Goal: Task Accomplishment & Management: Manage account settings

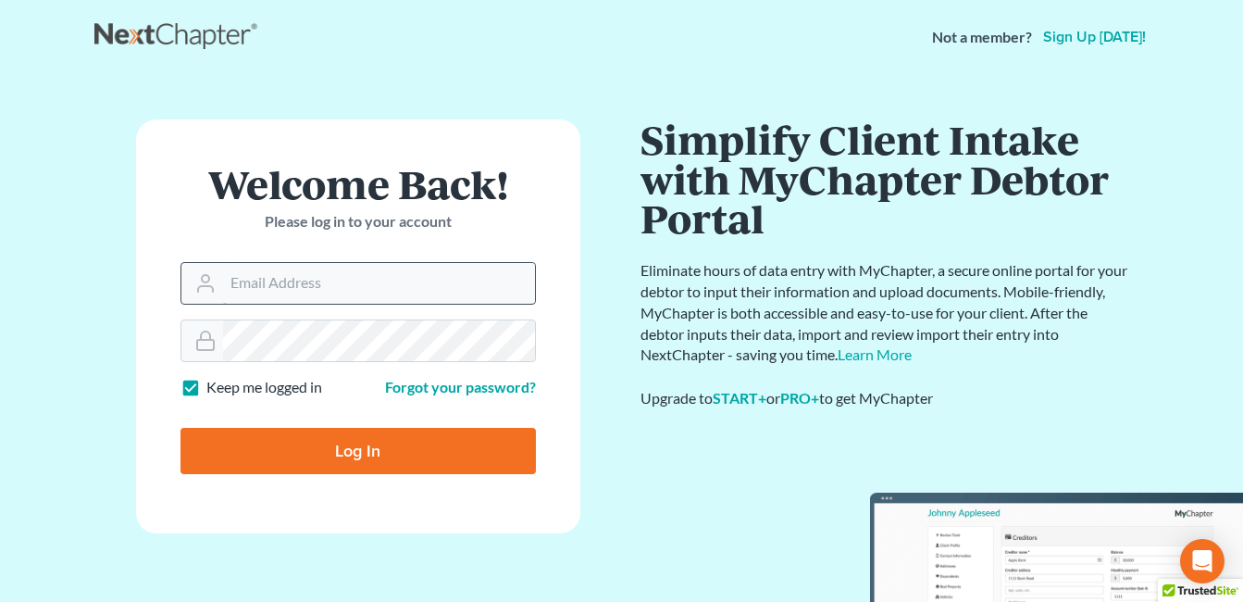
click at [304, 291] on input "Email Address" at bounding box center [379, 283] width 312 height 41
type input "[EMAIL_ADDRESS][DOMAIN_NAME]"
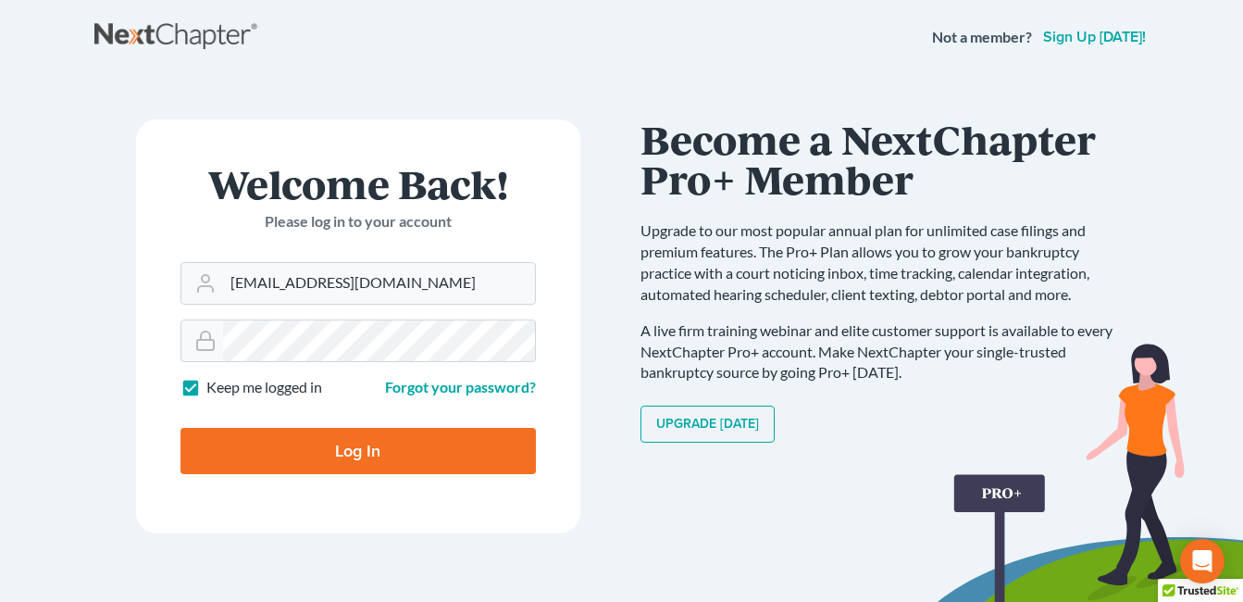
click at [318, 455] on input "Log In" at bounding box center [359, 451] width 356 height 46
type input "Thinking..."
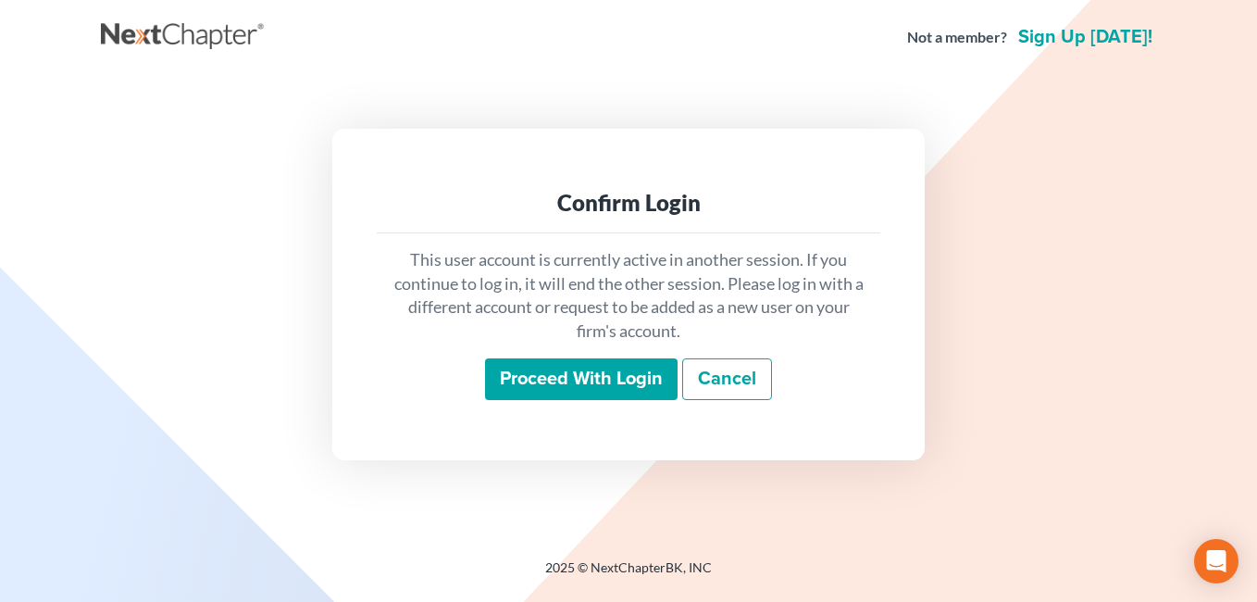
click at [559, 380] on input "Proceed with login" at bounding box center [581, 379] width 193 height 43
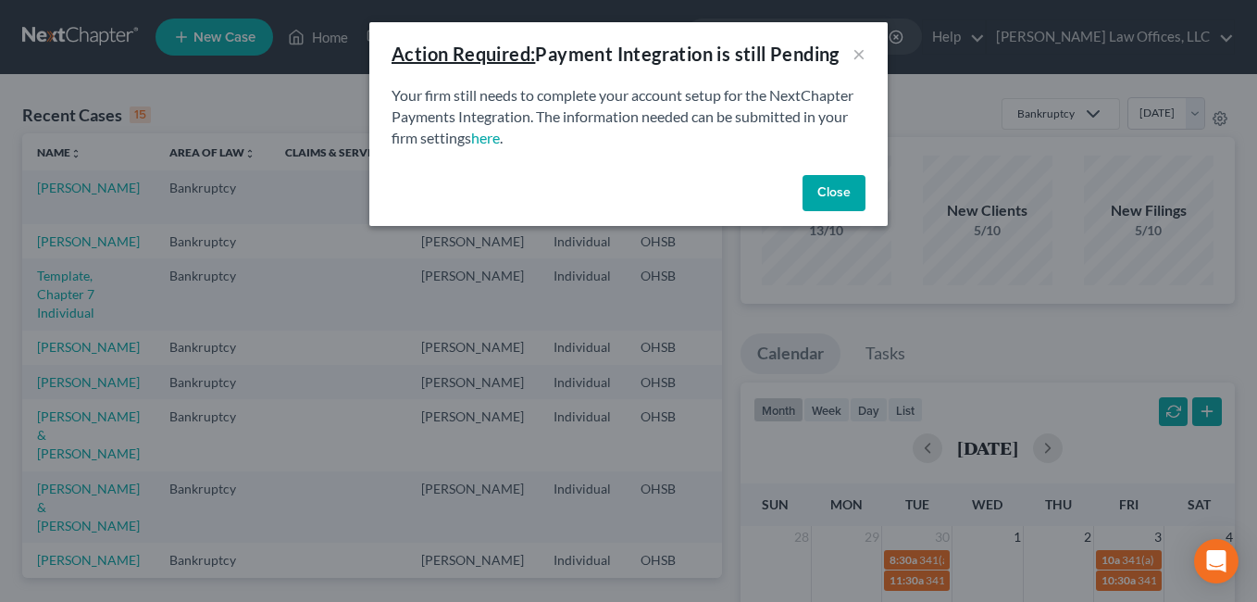
click at [834, 192] on button "Close" at bounding box center [834, 193] width 63 height 37
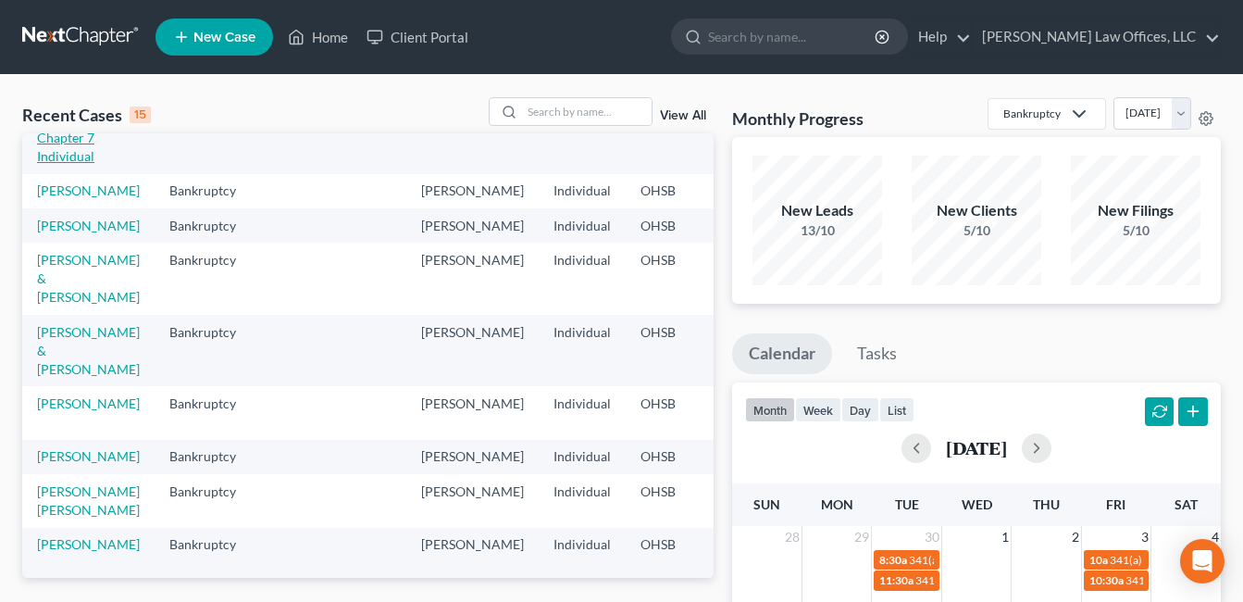
scroll to position [185, 0]
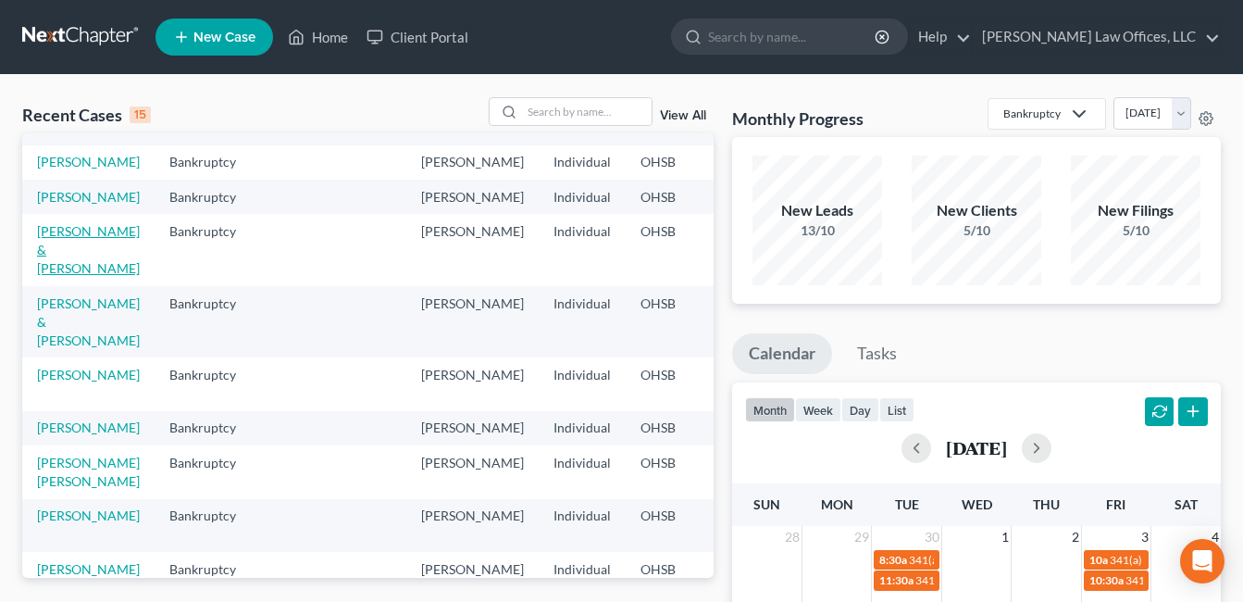
click at [67, 276] on link "[PERSON_NAME] & [PERSON_NAME]" at bounding box center [88, 249] width 103 height 53
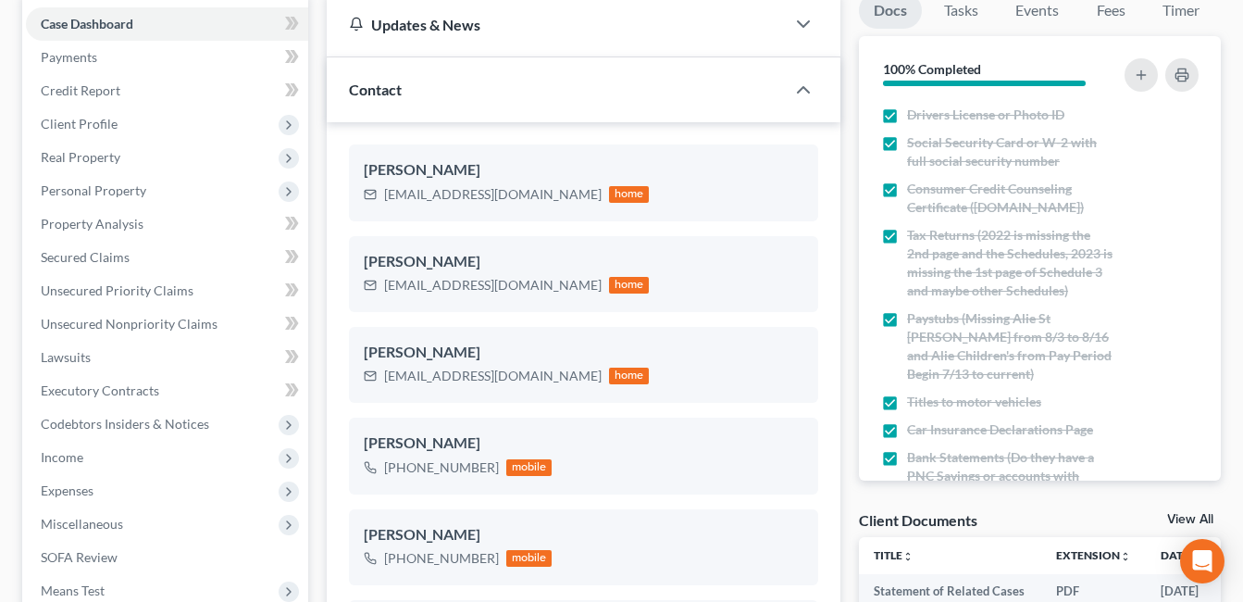
scroll to position [555, 0]
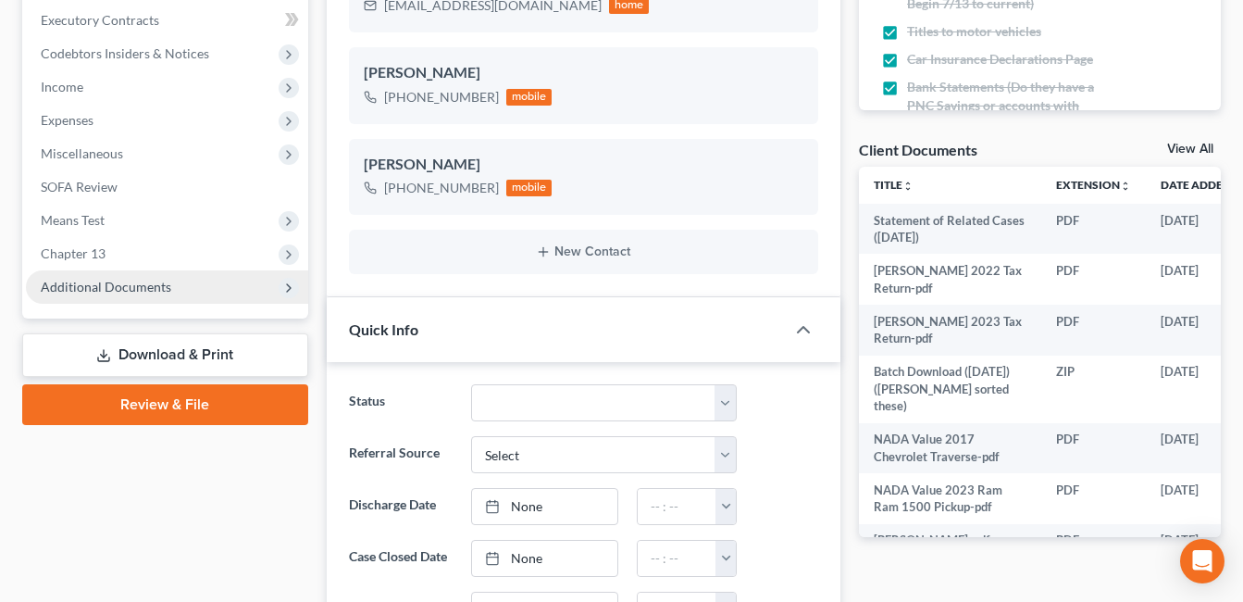
click at [155, 282] on span "Additional Documents" at bounding box center [106, 287] width 131 height 16
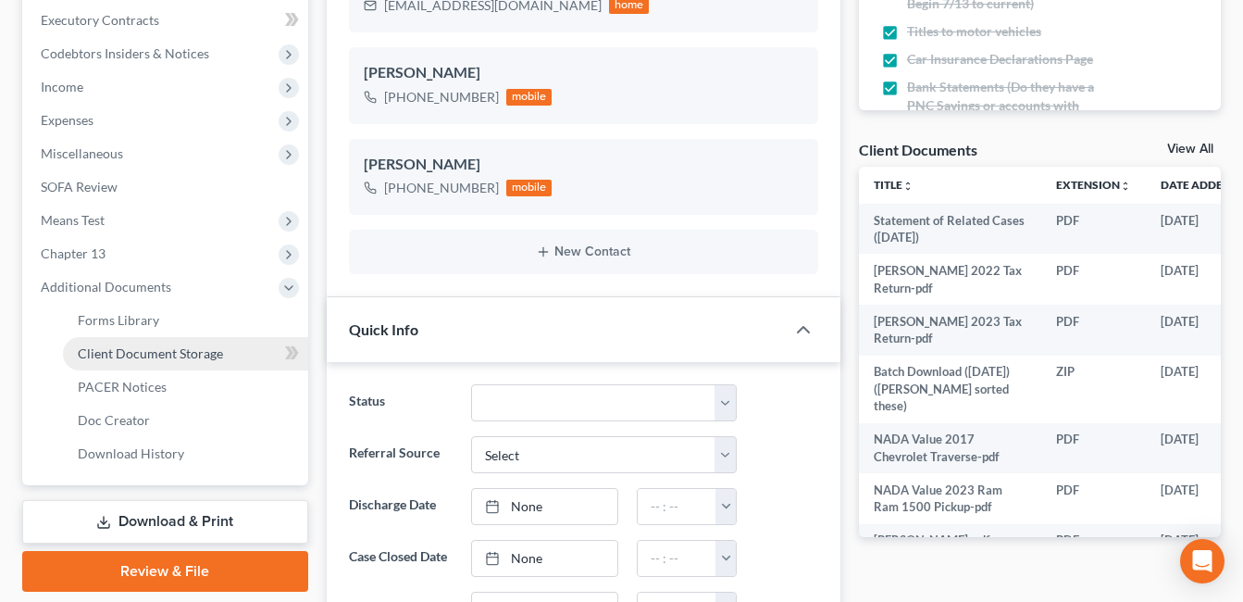
click at [168, 356] on span "Client Document Storage" at bounding box center [150, 353] width 145 height 16
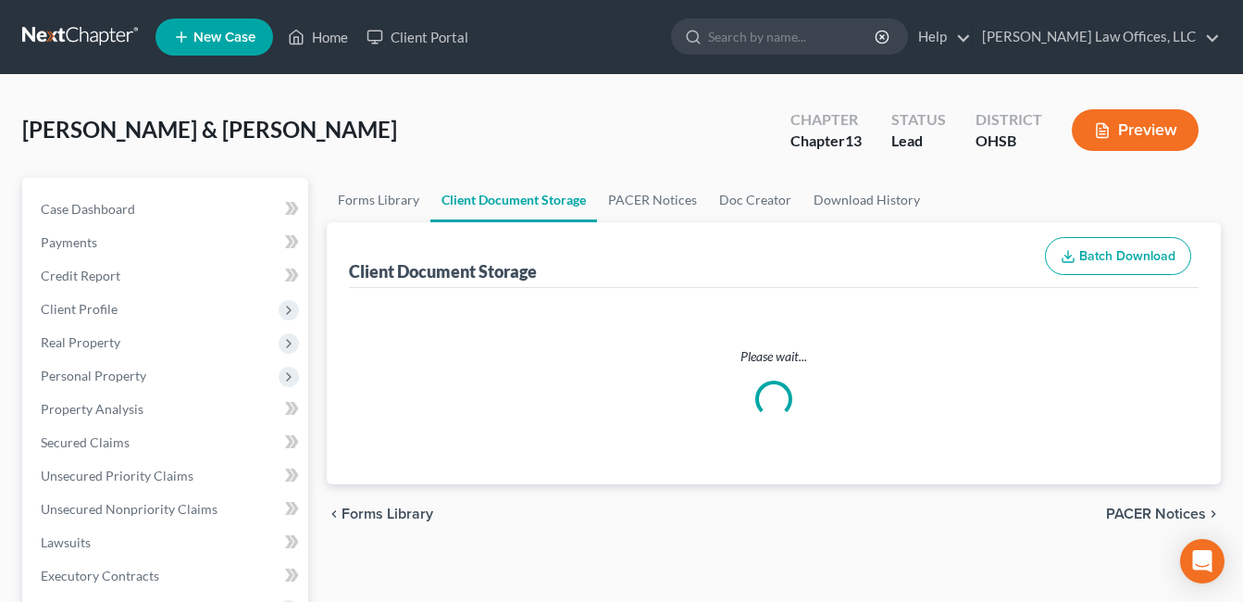
select select "7"
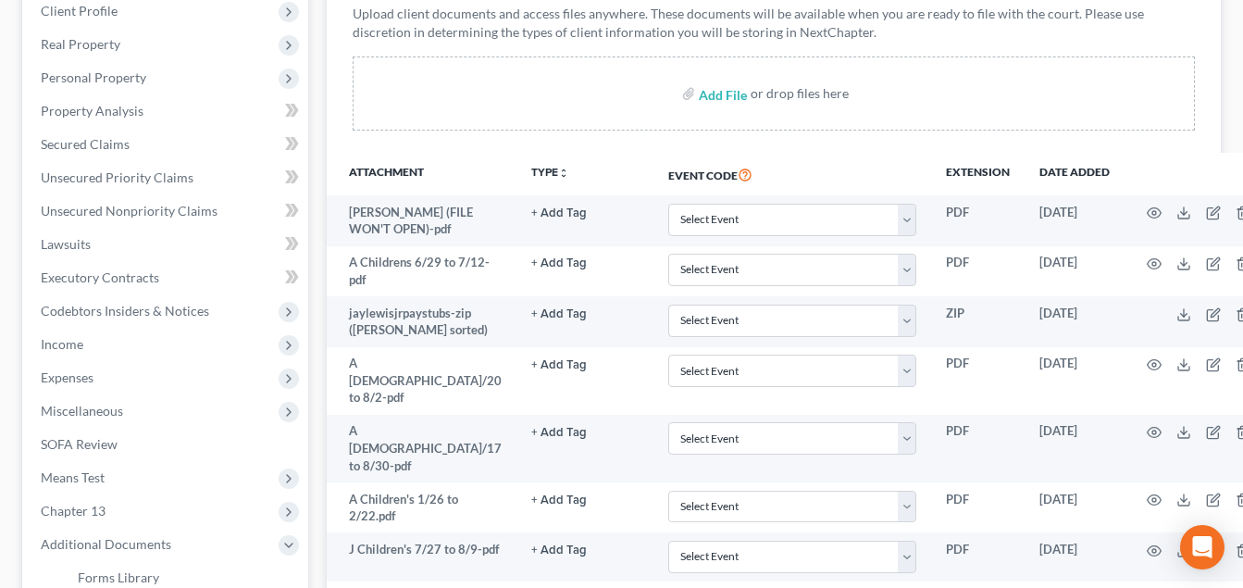
scroll to position [648, 0]
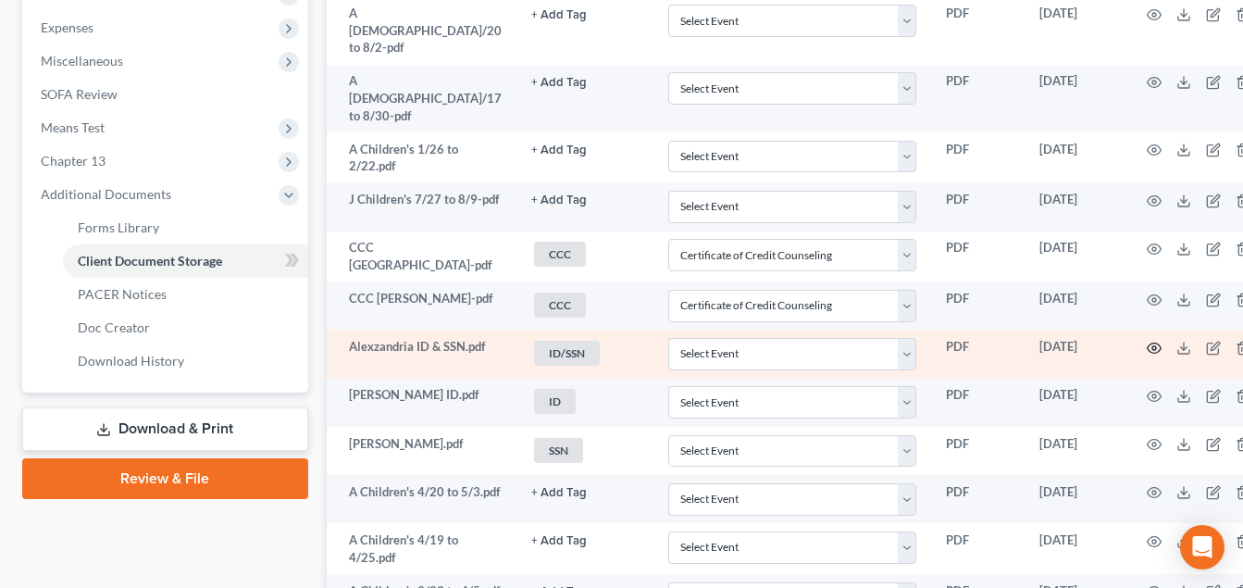
click at [1147, 341] on icon "button" at bounding box center [1154, 348] width 15 height 15
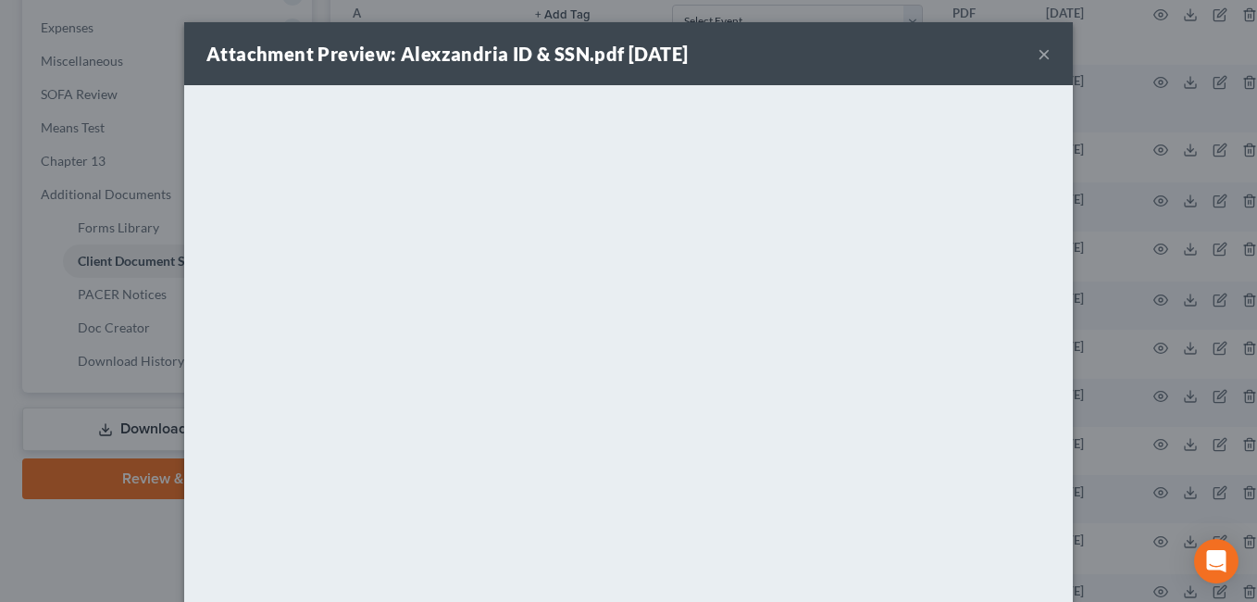
click at [1038, 53] on button "×" at bounding box center [1044, 54] width 13 height 22
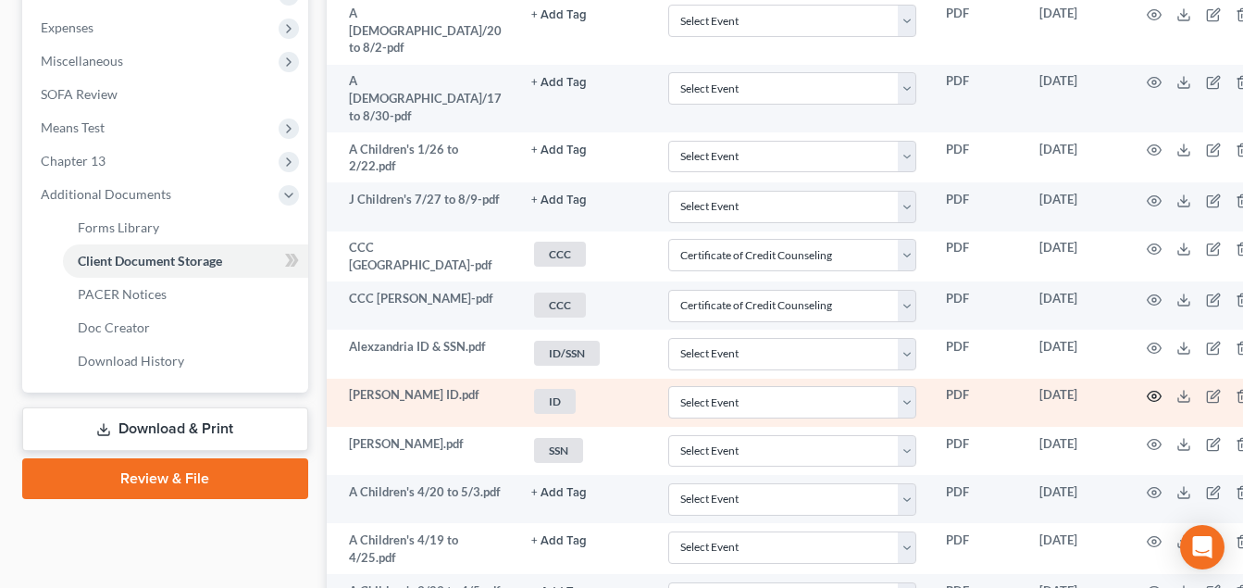
click at [1147, 389] on icon "button" at bounding box center [1154, 396] width 15 height 15
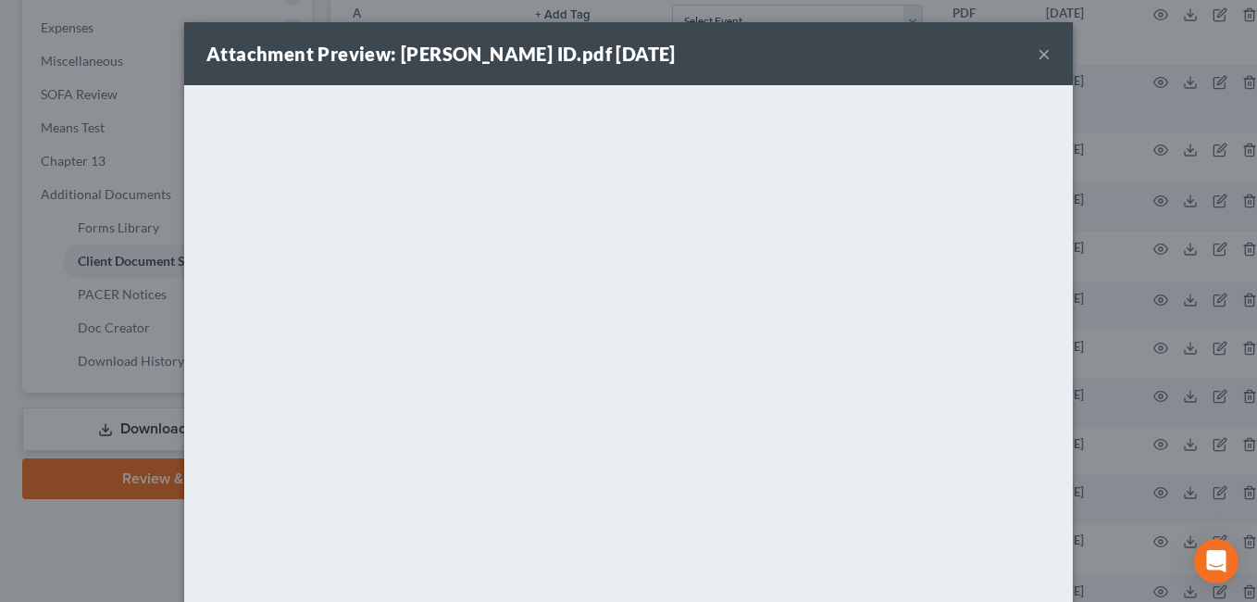
click at [1040, 54] on button "×" at bounding box center [1044, 54] width 13 height 22
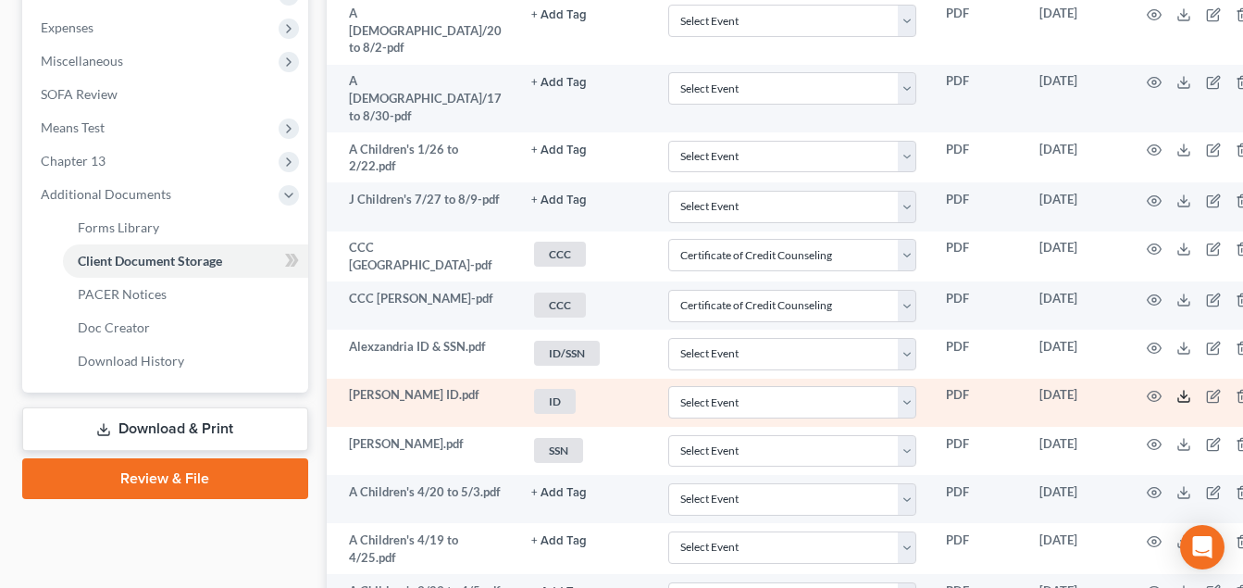
click at [1177, 389] on icon at bounding box center [1184, 396] width 15 height 15
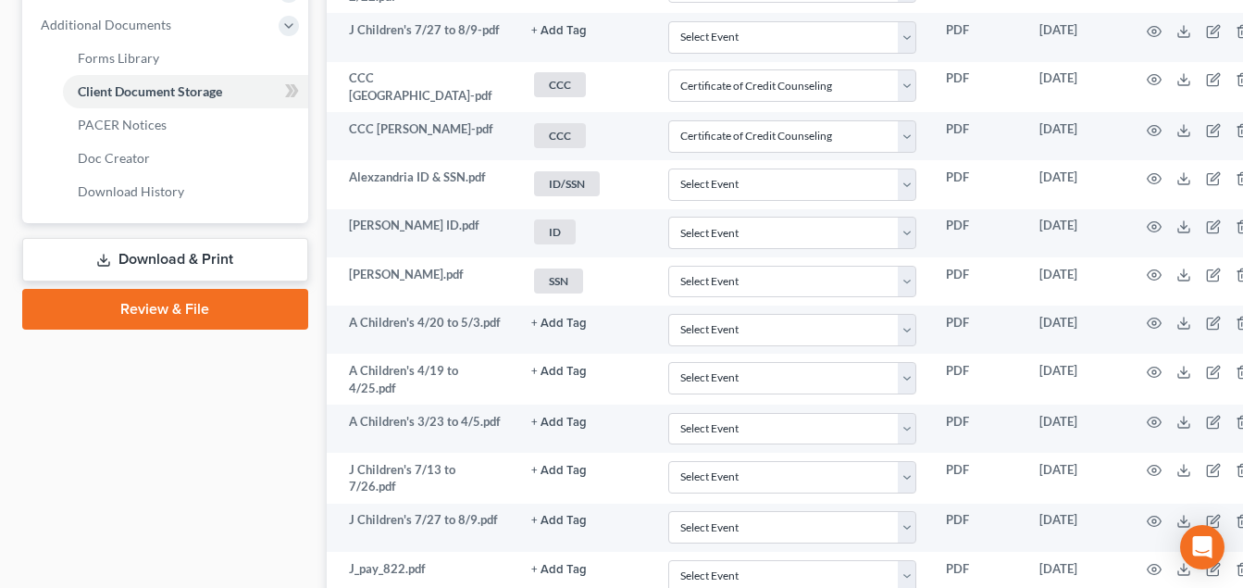
scroll to position [833, 0]
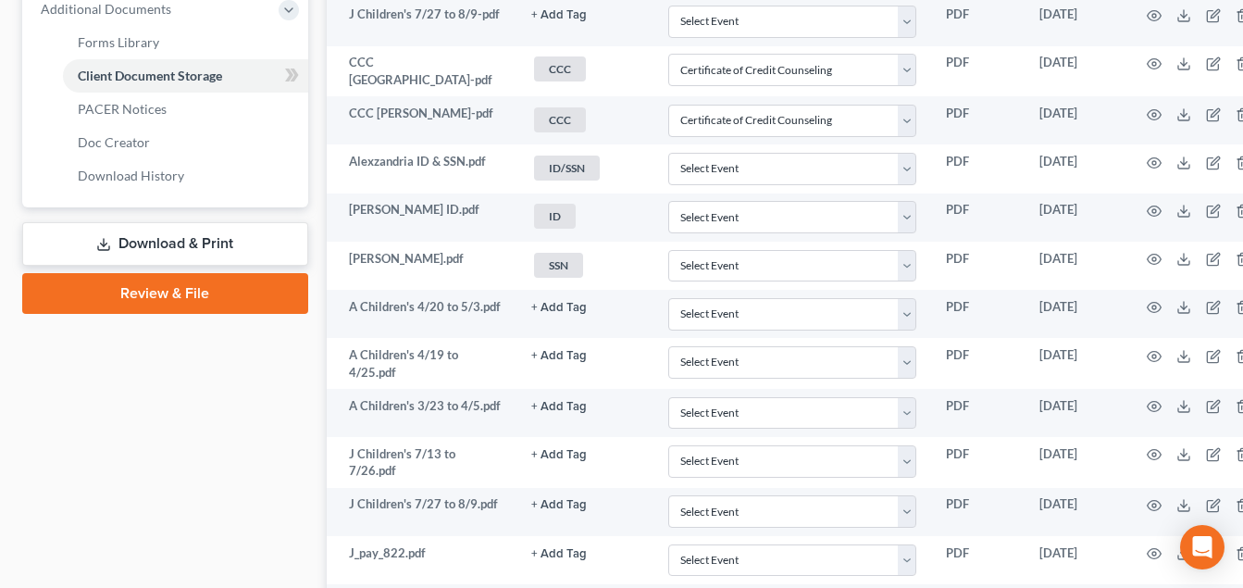
click at [218, 243] on link "Download & Print" at bounding box center [165, 244] width 286 height 44
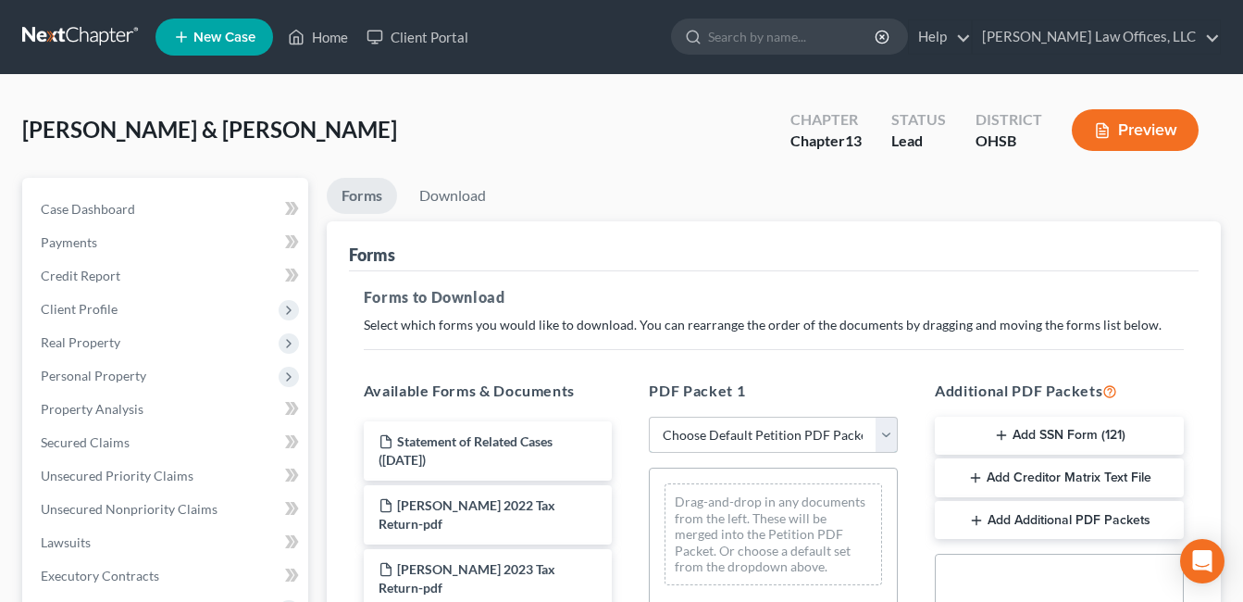
click at [884, 438] on select "Choose Default Petition PDF Packet Complete Bankruptcy Petition (all forms and …" at bounding box center [773, 435] width 249 height 37
select select "3"
click at [649, 417] on select "Choose Default Petition PDF Packet Complete Bankruptcy Petition (all forms and …" at bounding box center [773, 435] width 249 height 37
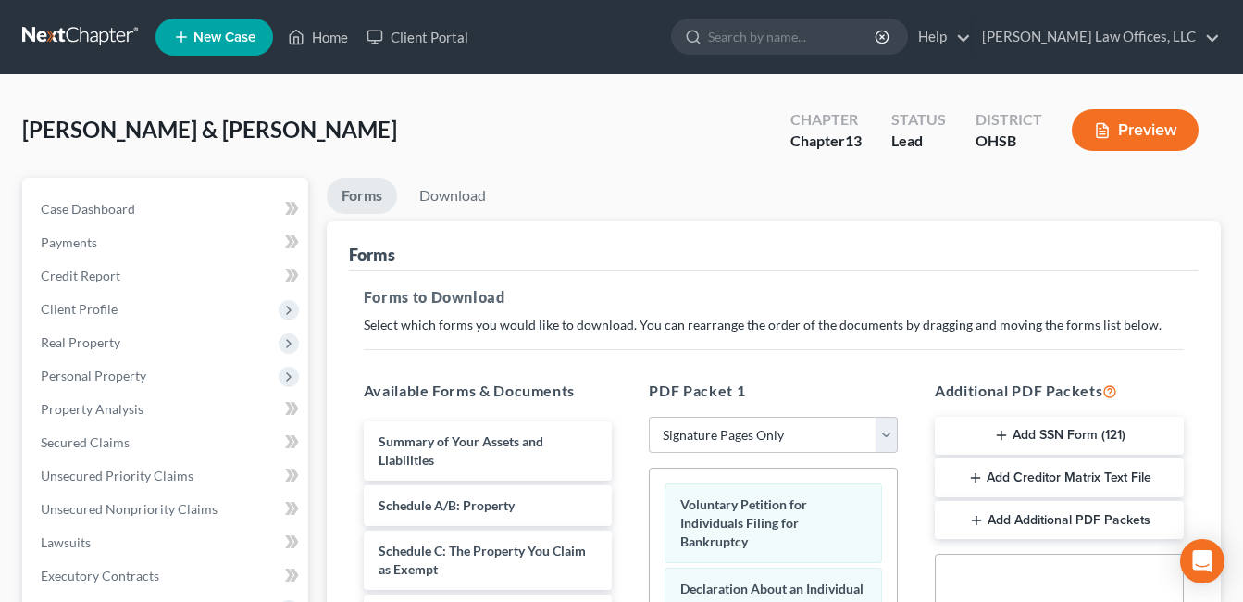
click at [1013, 436] on button "Add SSN Form (121)" at bounding box center [1059, 436] width 249 height 39
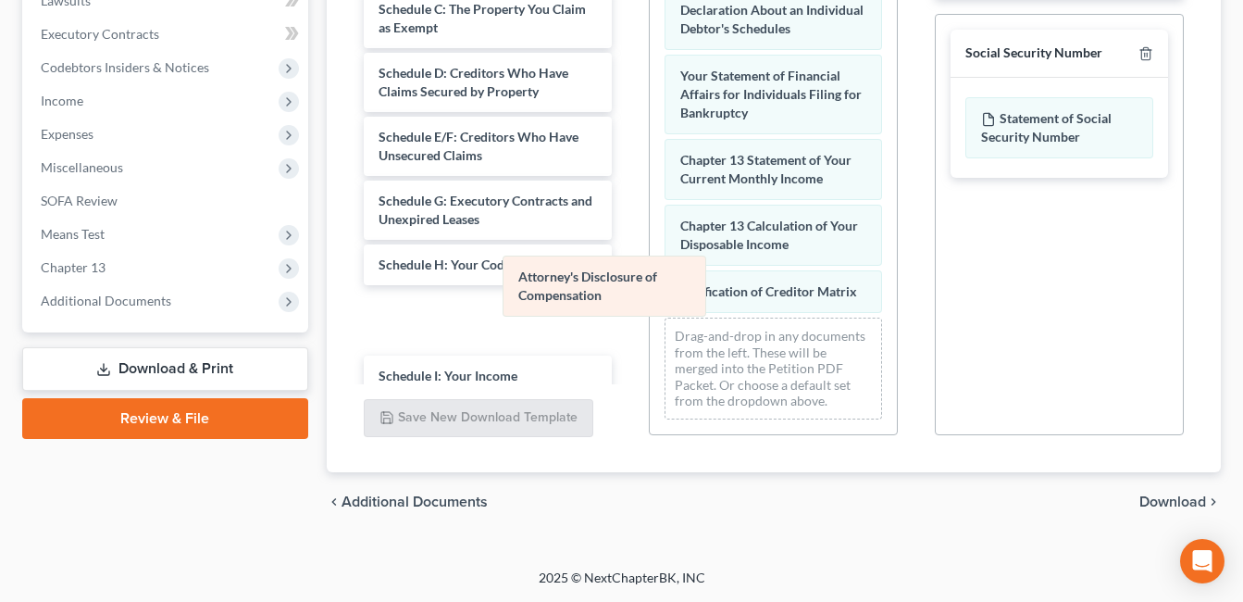
scroll to position [74, 0]
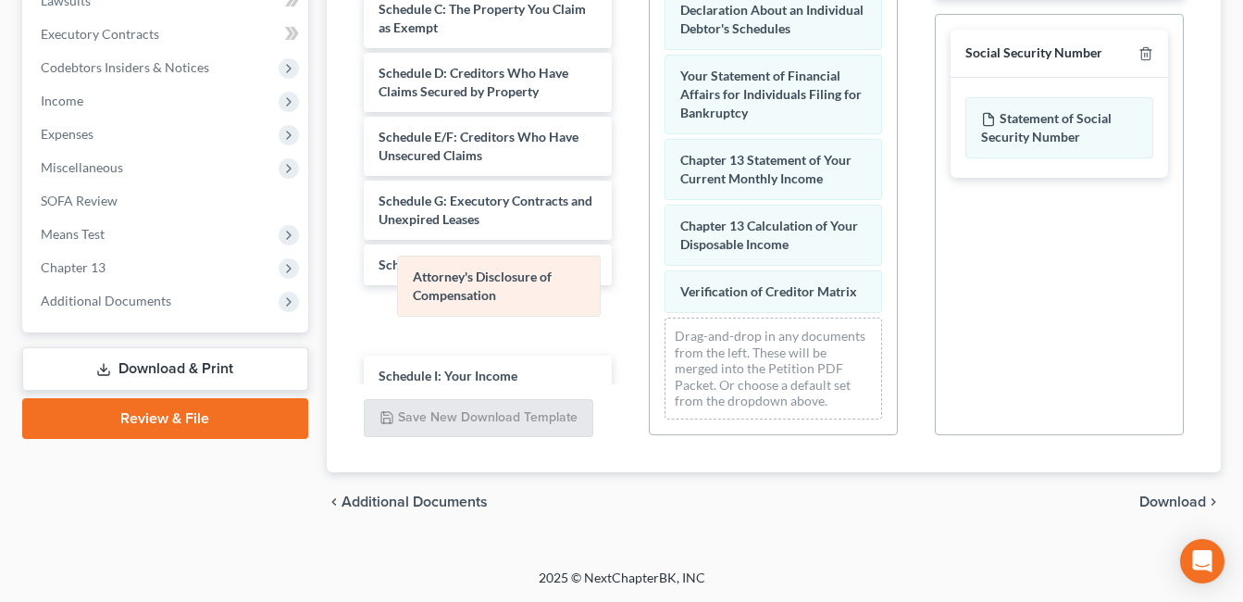
drag, startPoint x: 778, startPoint y: 276, endPoint x: 512, endPoint y: 280, distance: 265.7
click at [650, 280] on div "Attorney's Disclosure of Compensation Voluntary Petition for Individuals Filing…" at bounding box center [773, 162] width 247 height 544
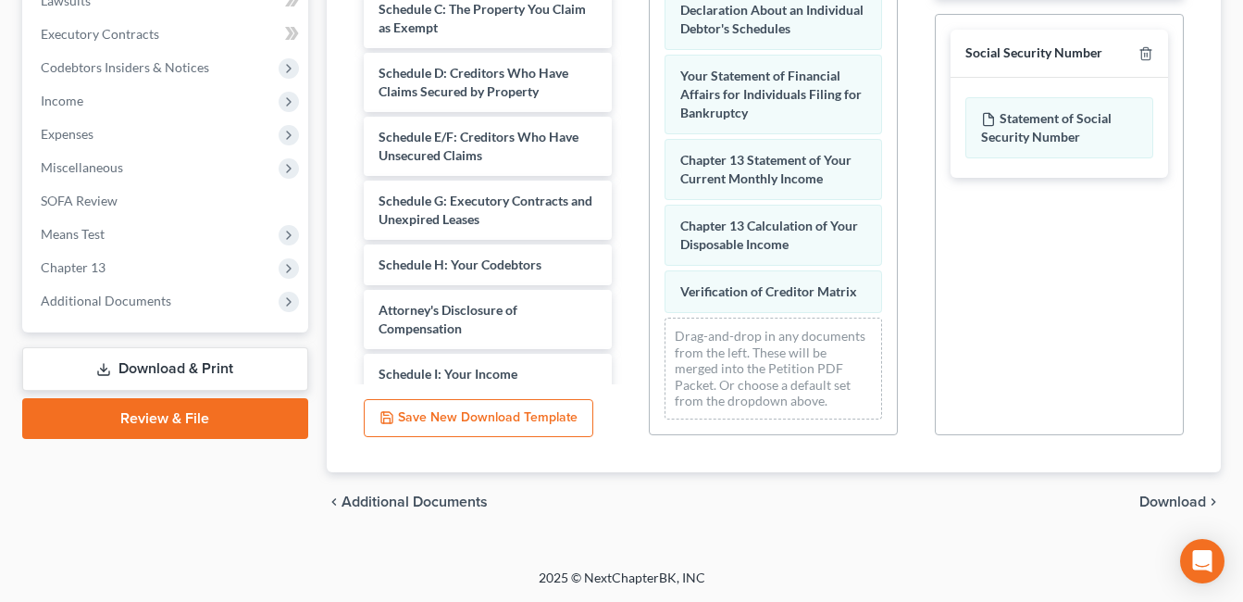
click at [1166, 502] on span "Download" at bounding box center [1173, 501] width 67 height 15
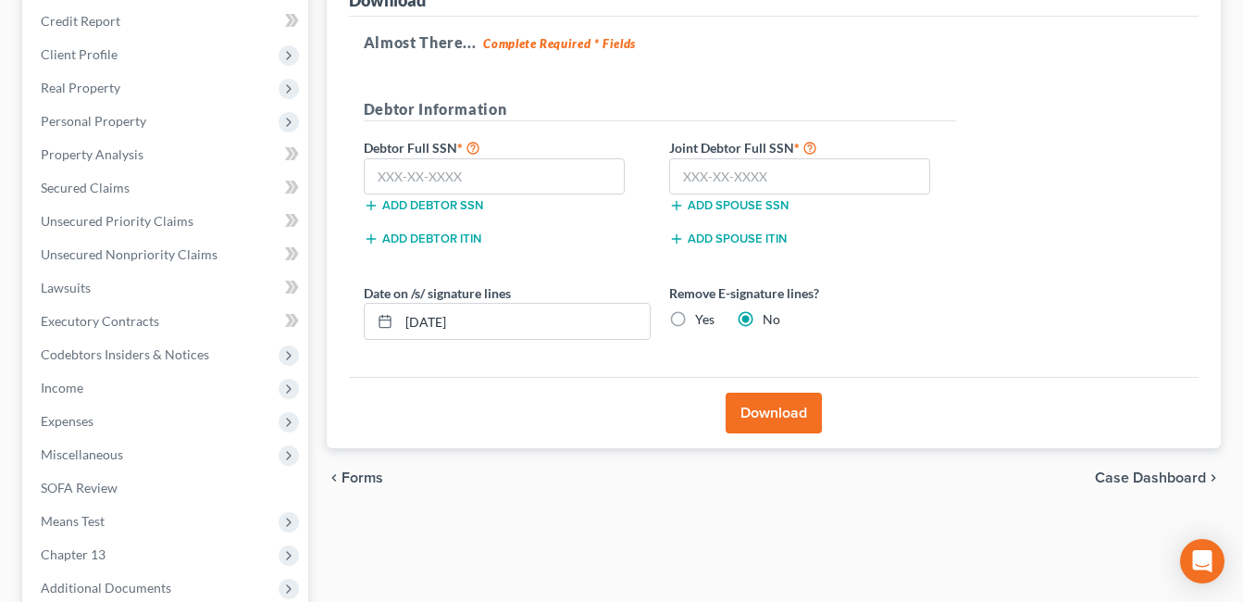
scroll to position [79, 0]
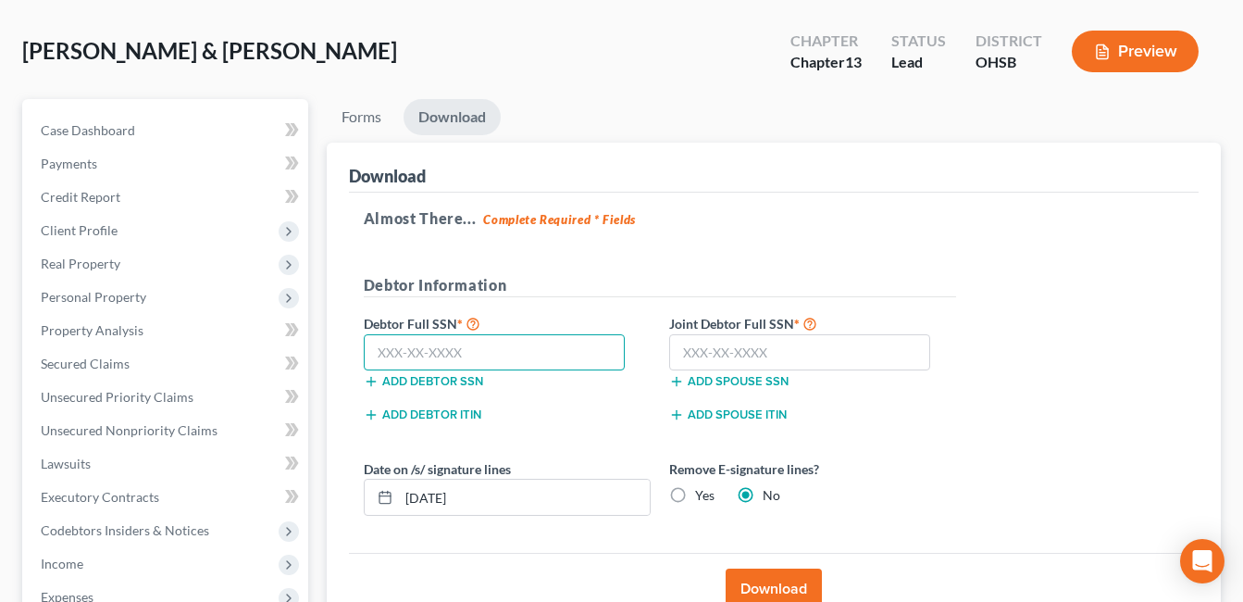
click at [455, 361] on input "text" at bounding box center [495, 352] width 262 height 37
type input "301-92-5517"
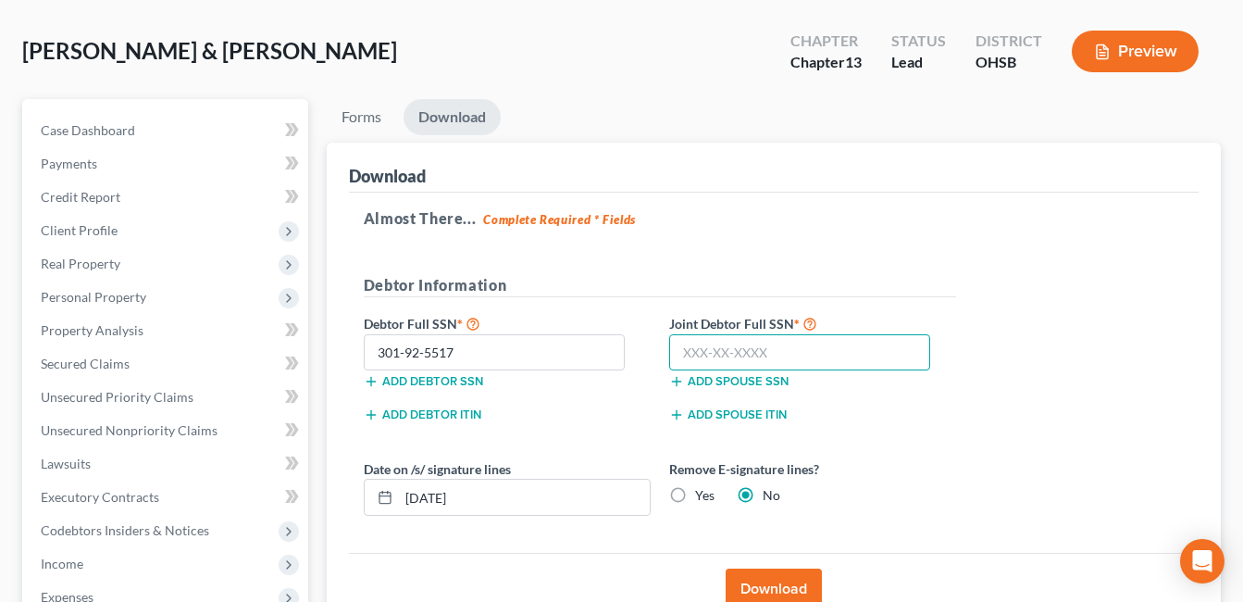
click at [717, 363] on input "text" at bounding box center [800, 352] width 262 height 37
type input "279-86-0613"
click at [775, 570] on button "Download" at bounding box center [774, 588] width 96 height 41
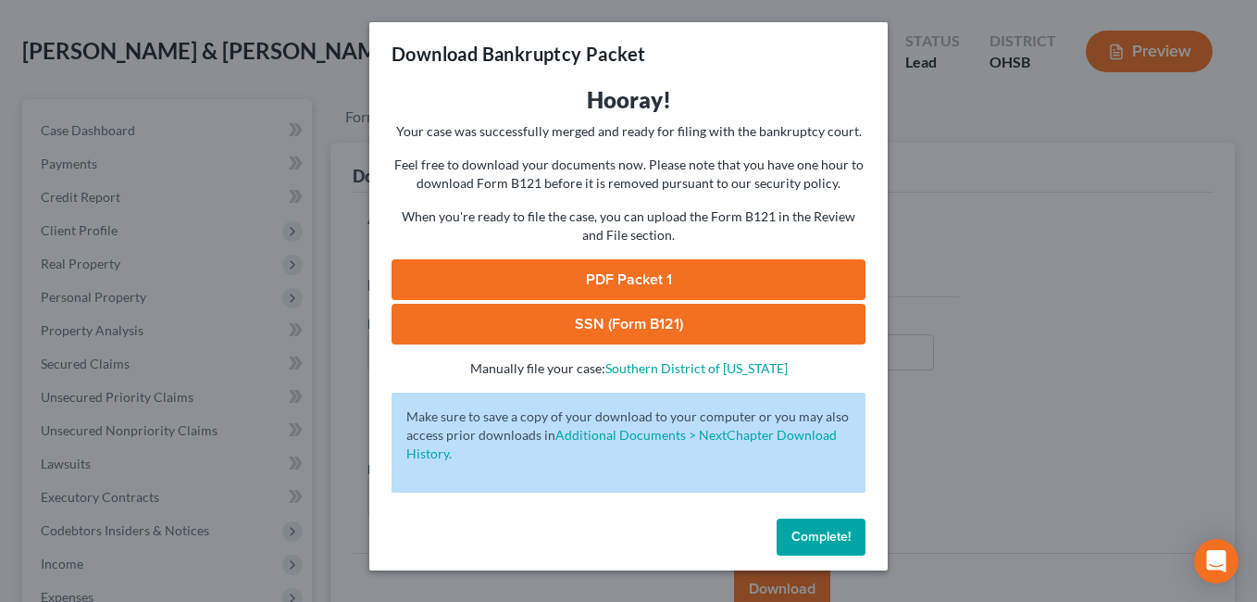
click at [706, 317] on link "SSN (Form B121)" at bounding box center [629, 324] width 474 height 41
click at [624, 268] on link "PDF Packet 1" at bounding box center [629, 279] width 474 height 41
click at [828, 532] on span "Complete!" at bounding box center [821, 537] width 59 height 16
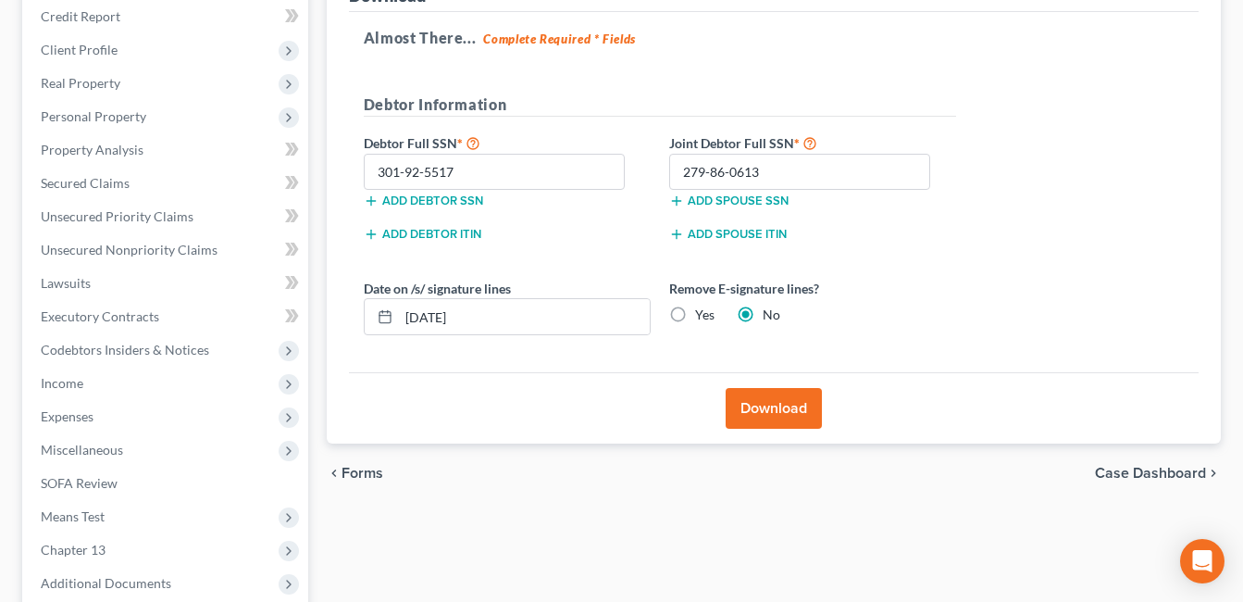
scroll to position [449, 0]
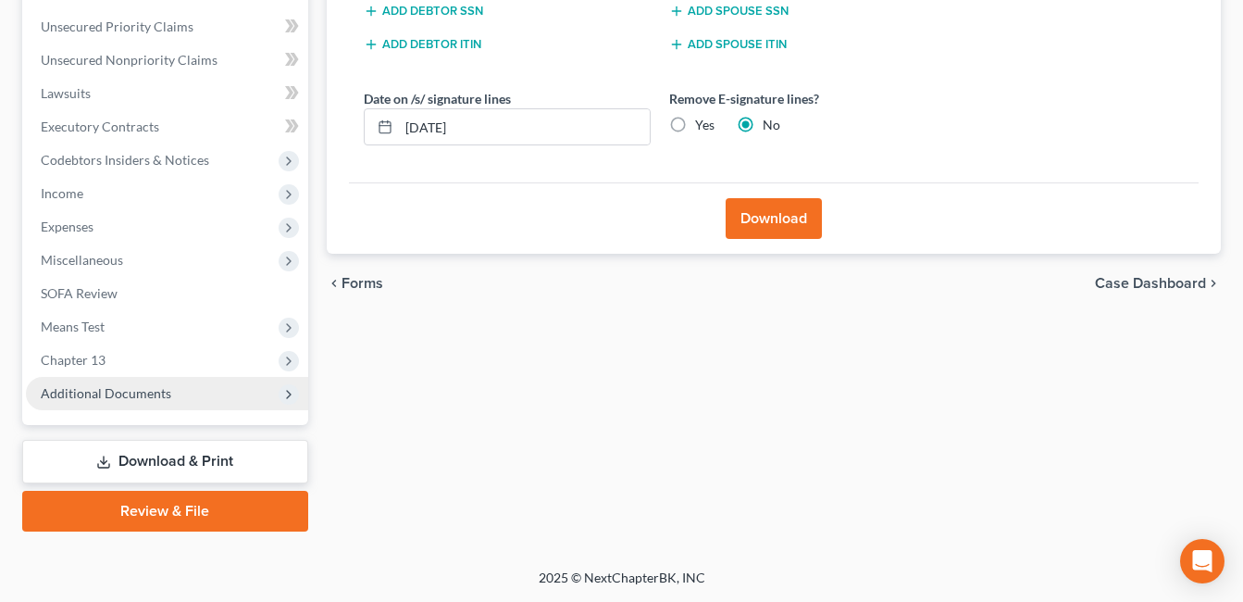
click at [131, 399] on span "Additional Documents" at bounding box center [106, 393] width 131 height 16
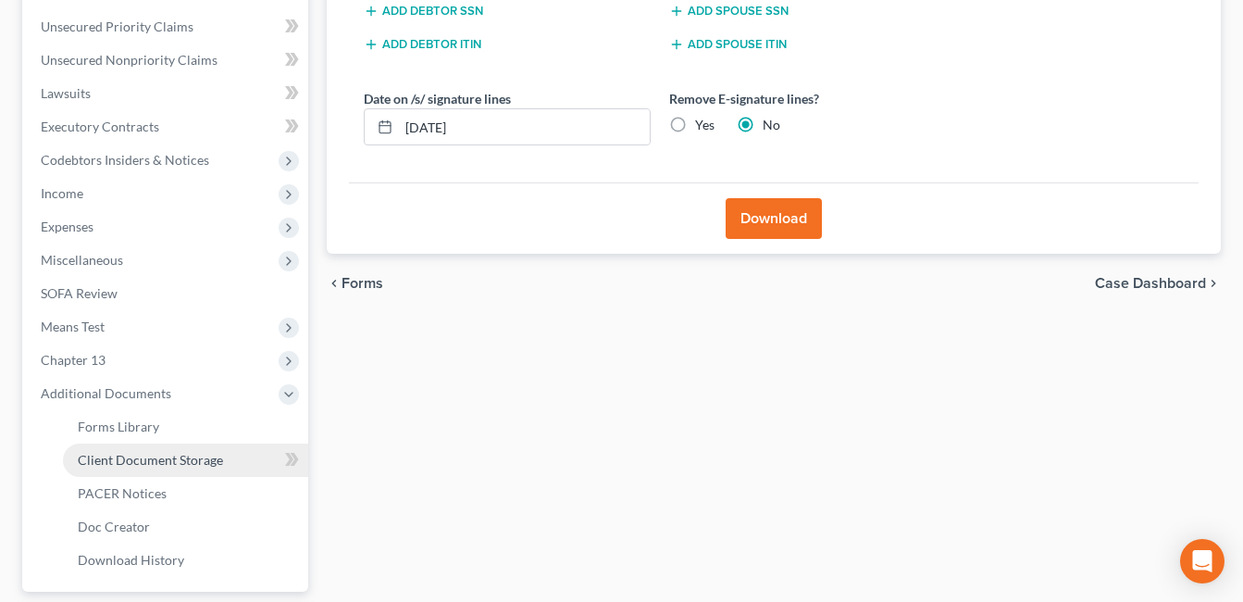
click at [163, 474] on link "Client Document Storage" at bounding box center [185, 459] width 245 height 33
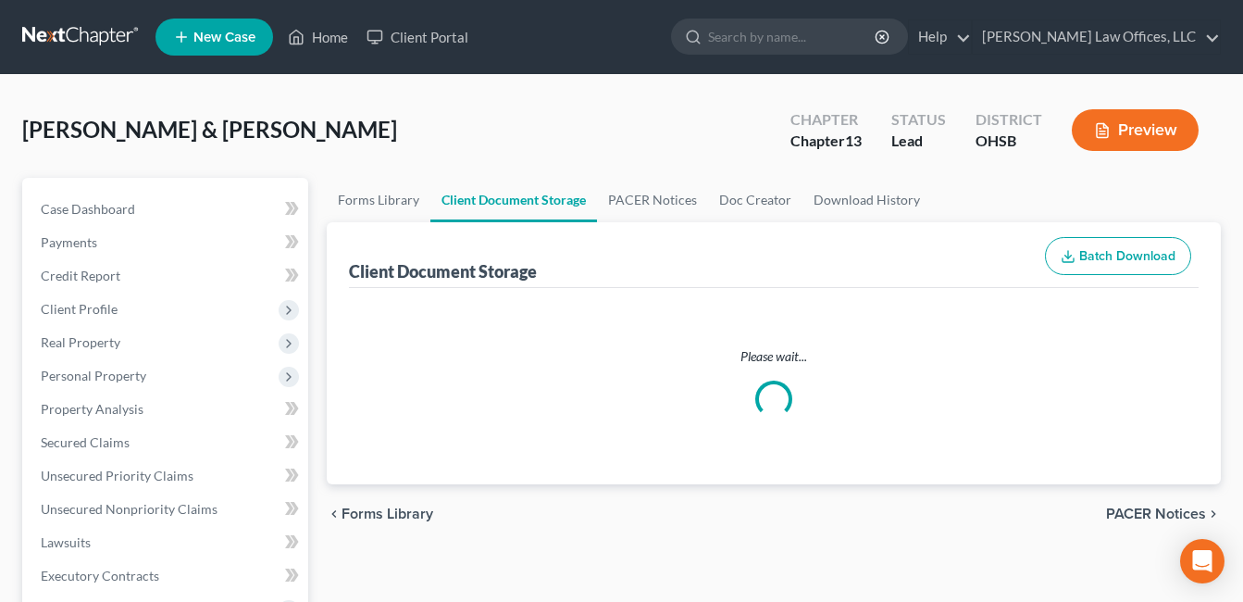
select select "7"
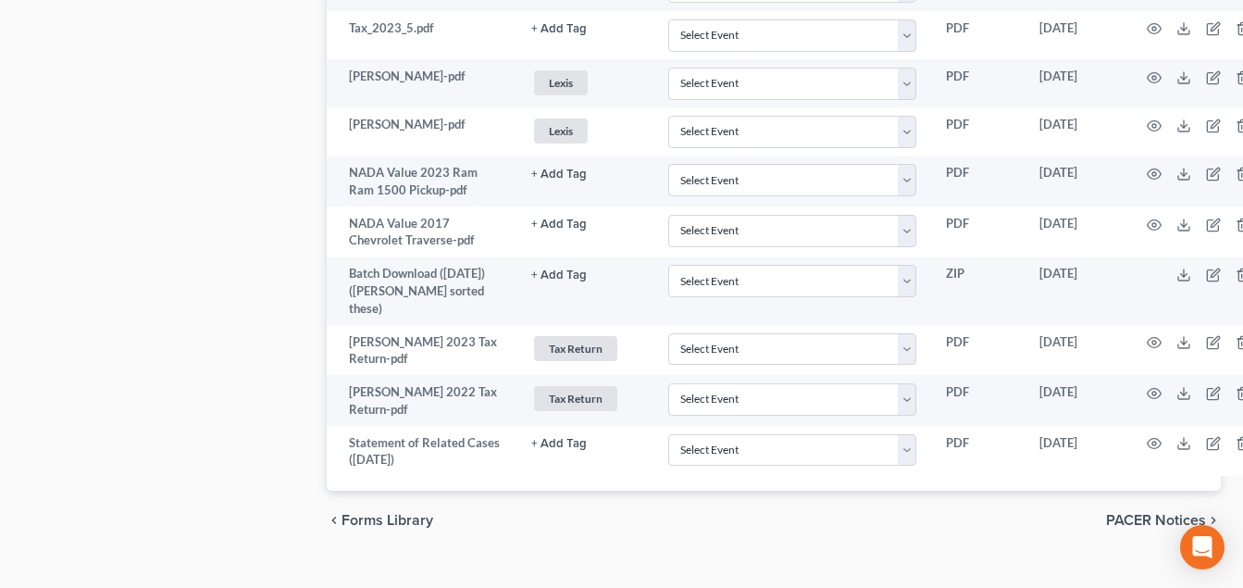
scroll to position [4234, 0]
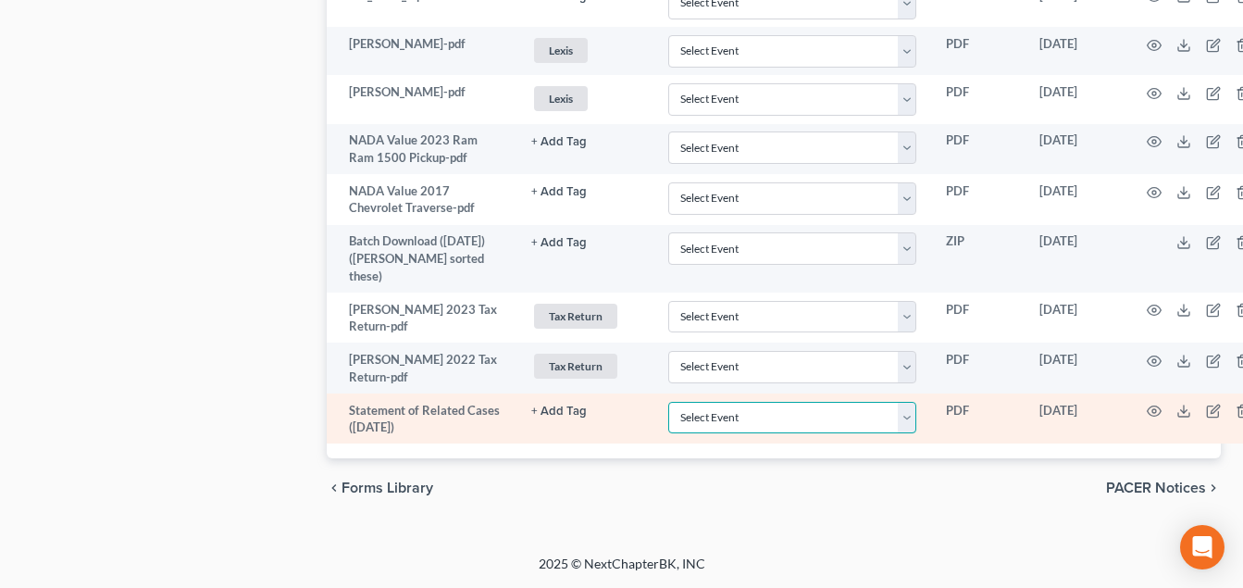
click at [877, 418] on select "Select Event 20 Largest Unsecured Creditors Amended Document Amended List of Cr…" at bounding box center [792, 418] width 249 height 32
select select "52"
click at [668, 402] on select "Select Event 20 Largest Unsecured Creditors Amended Document Amended List of Cr…" at bounding box center [792, 418] width 249 height 32
click at [1177, 416] on icon at bounding box center [1184, 411] width 15 height 15
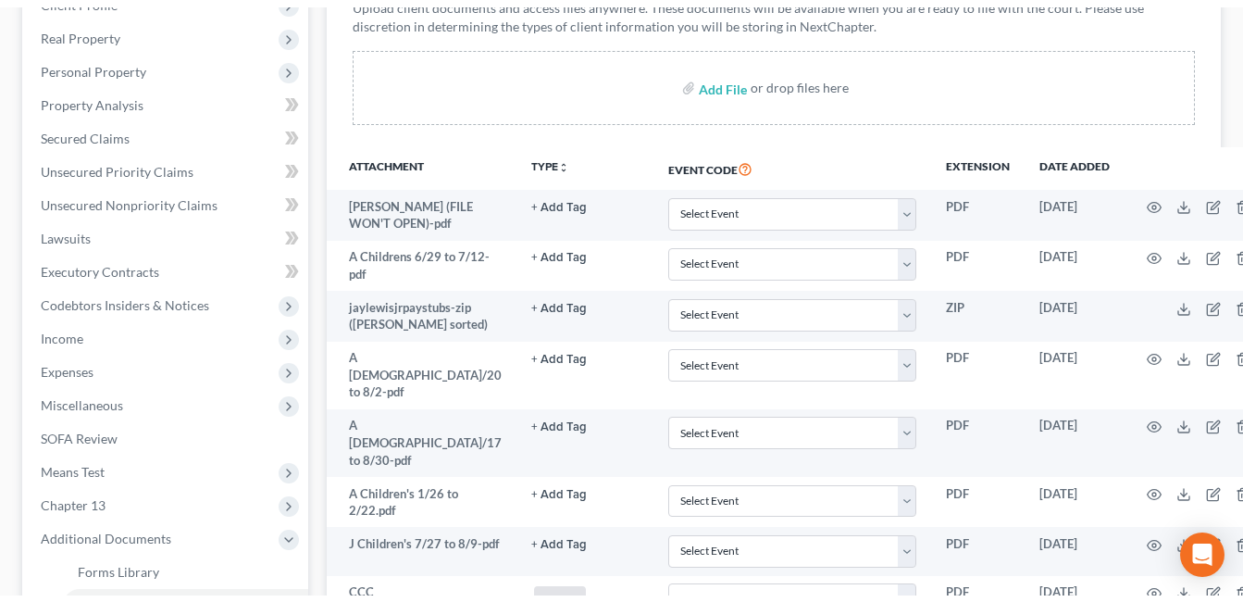
scroll to position [0, 0]
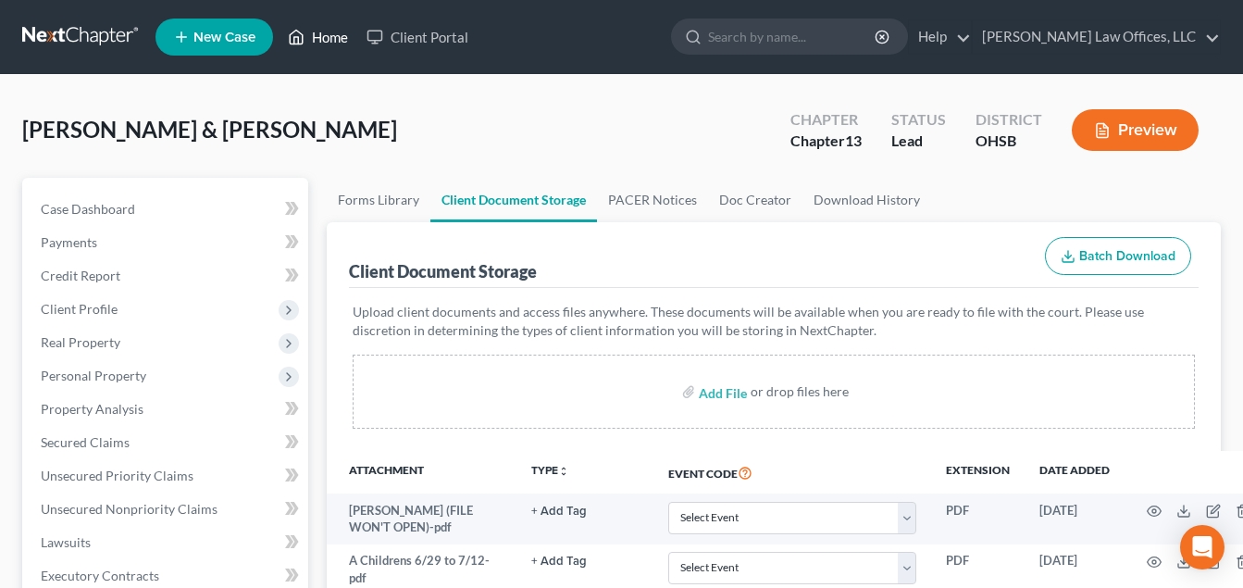
drag, startPoint x: 331, startPoint y: 29, endPoint x: 431, endPoint y: 96, distance: 121.5
click at [331, 29] on link "Home" at bounding box center [318, 36] width 79 height 33
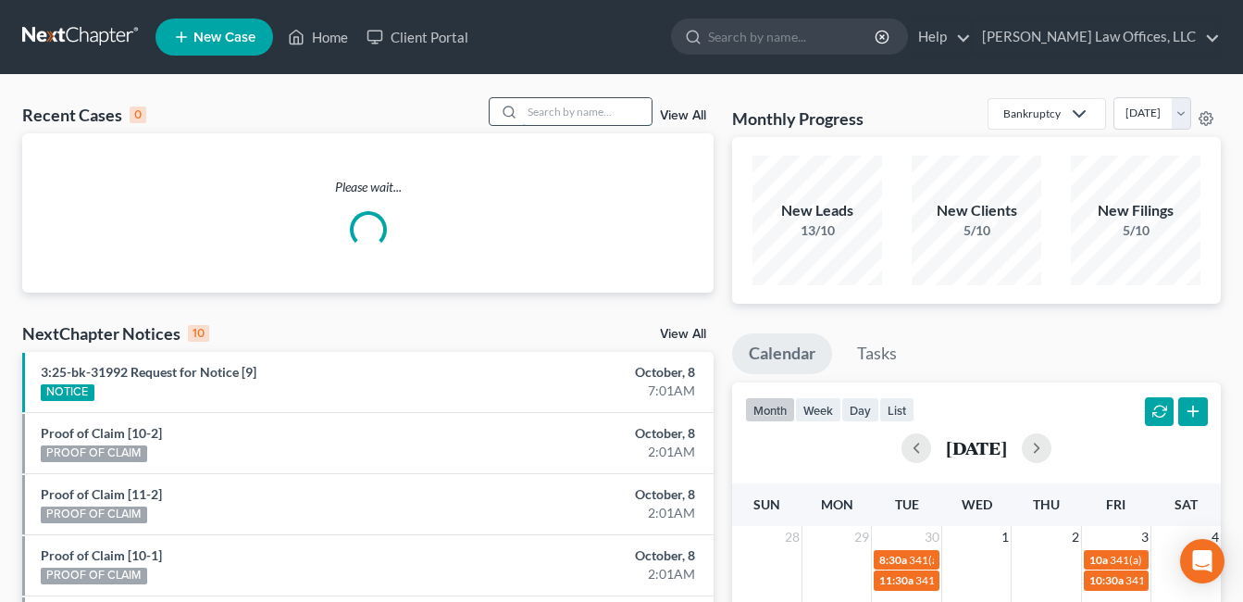
click at [547, 119] on input "search" at bounding box center [587, 111] width 130 height 27
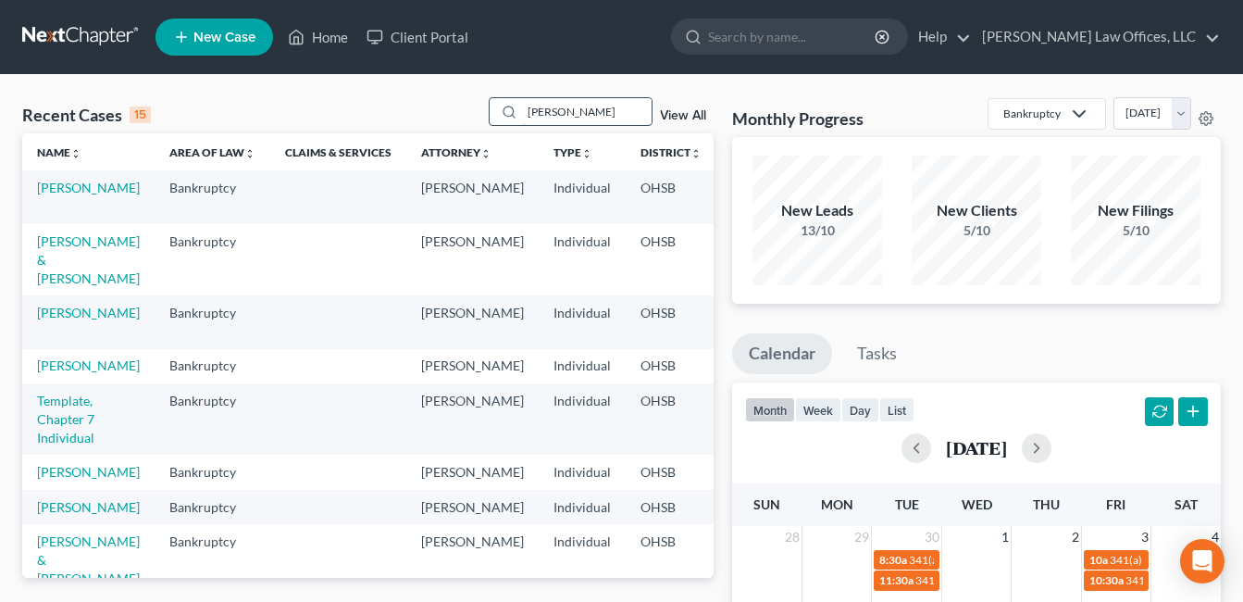
type input "[PERSON_NAME]"
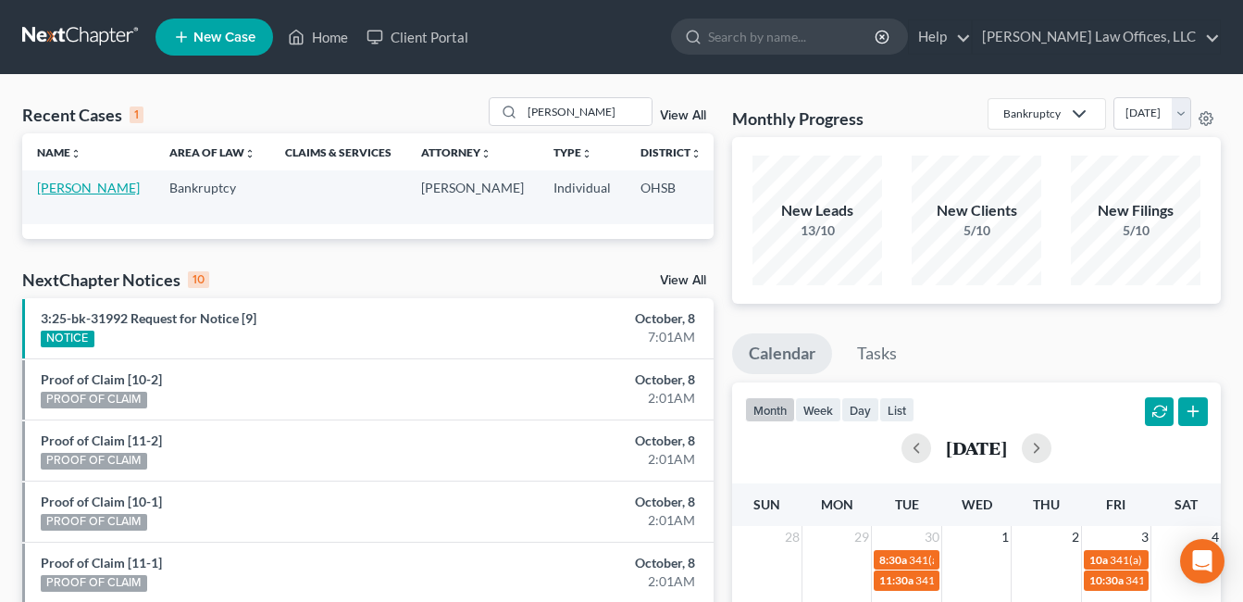
click at [57, 195] on link "[PERSON_NAME]" at bounding box center [88, 188] width 103 height 16
select select "1"
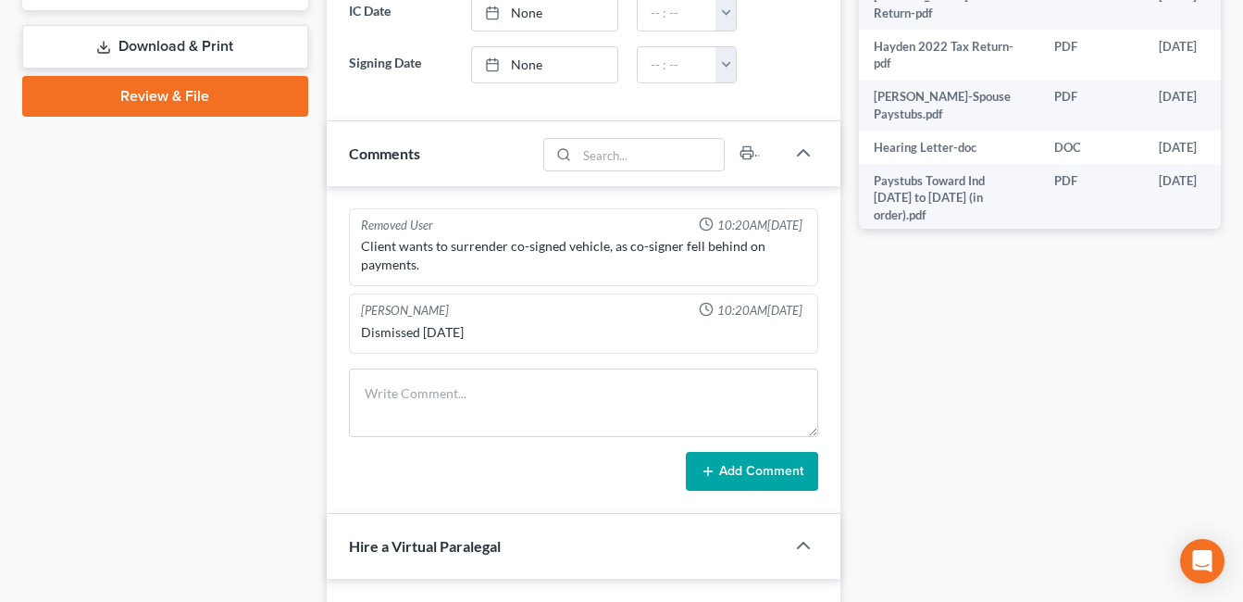
scroll to position [648, 0]
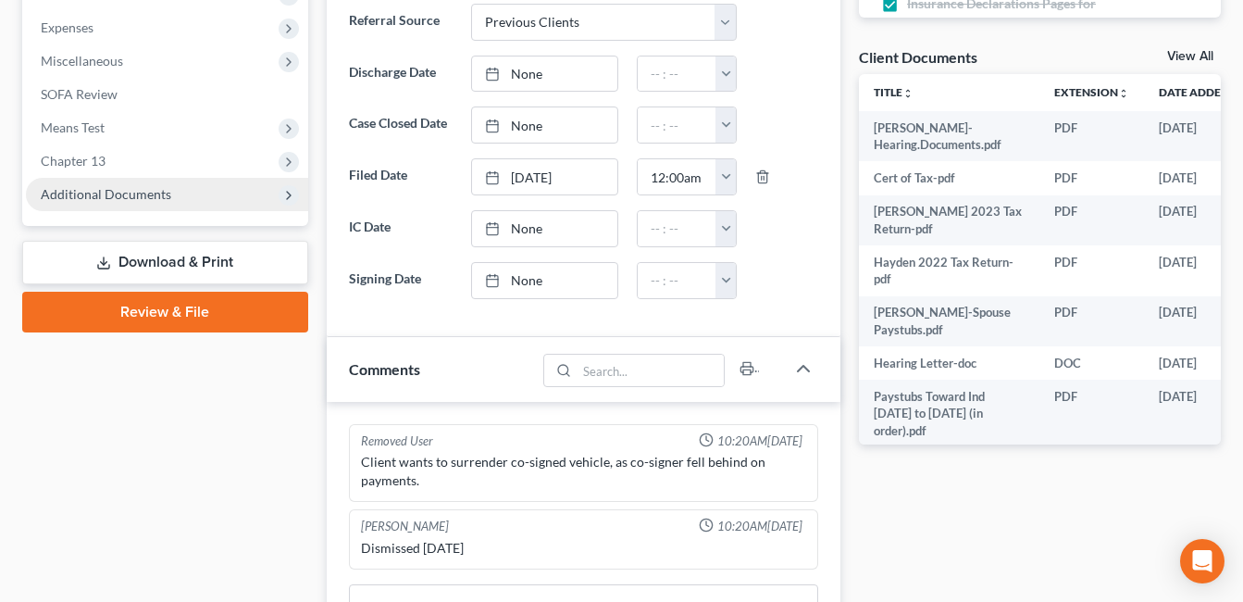
click at [145, 182] on span "Additional Documents" at bounding box center [167, 194] width 282 height 33
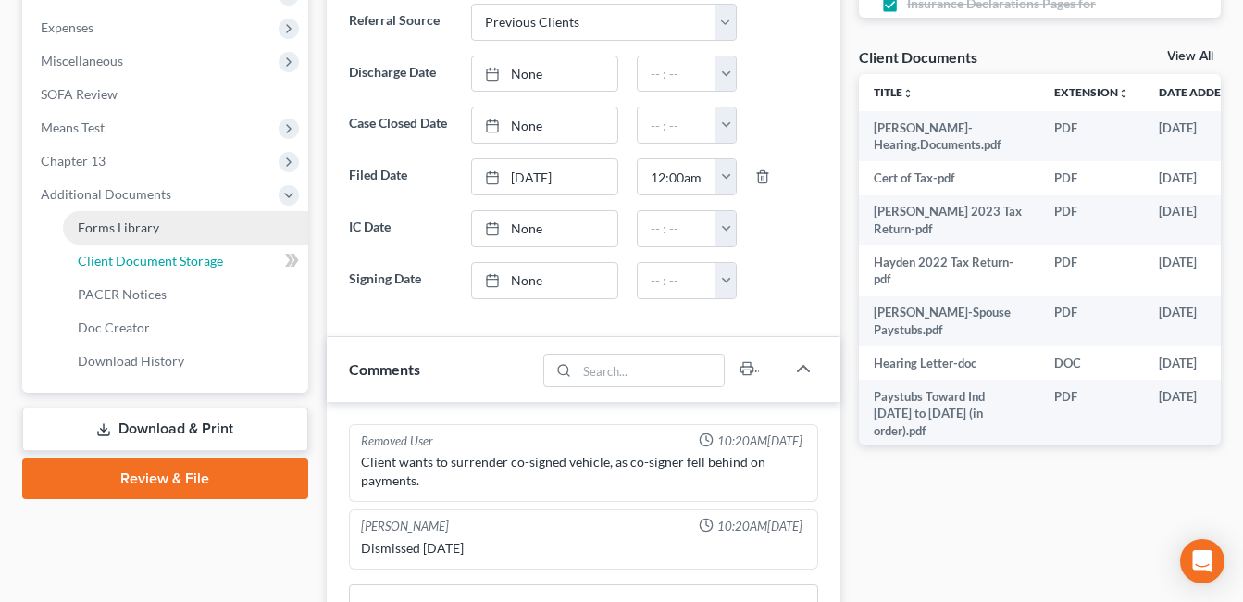
click at [181, 275] on link "Client Document Storage" at bounding box center [185, 260] width 245 height 33
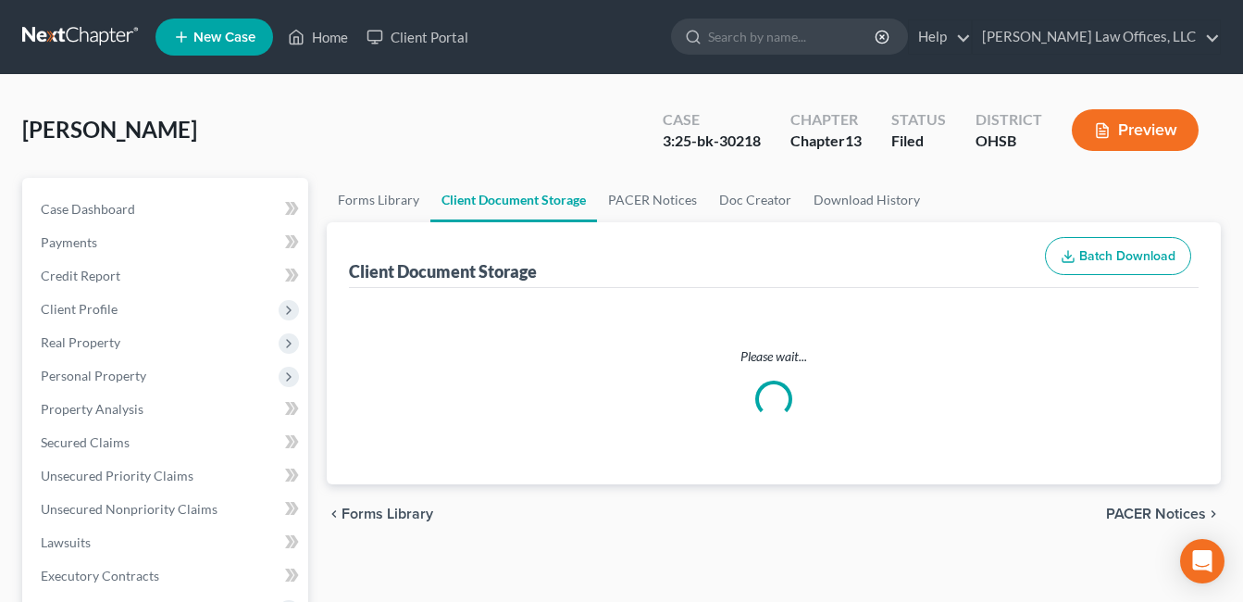
select select "7"
select select "53"
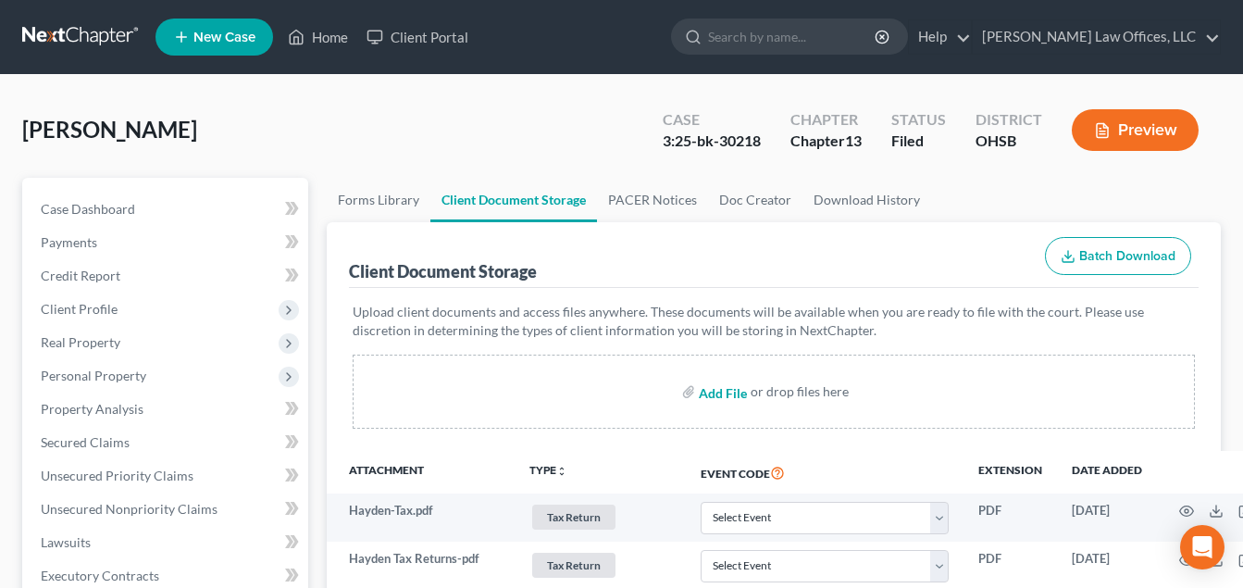
click at [728, 397] on input "file" at bounding box center [721, 391] width 44 height 33
type input "C:\fakepath\2024_FEDERAL_RETURN_2025-10-07_085336.pdf"
select select "7"
select select "53"
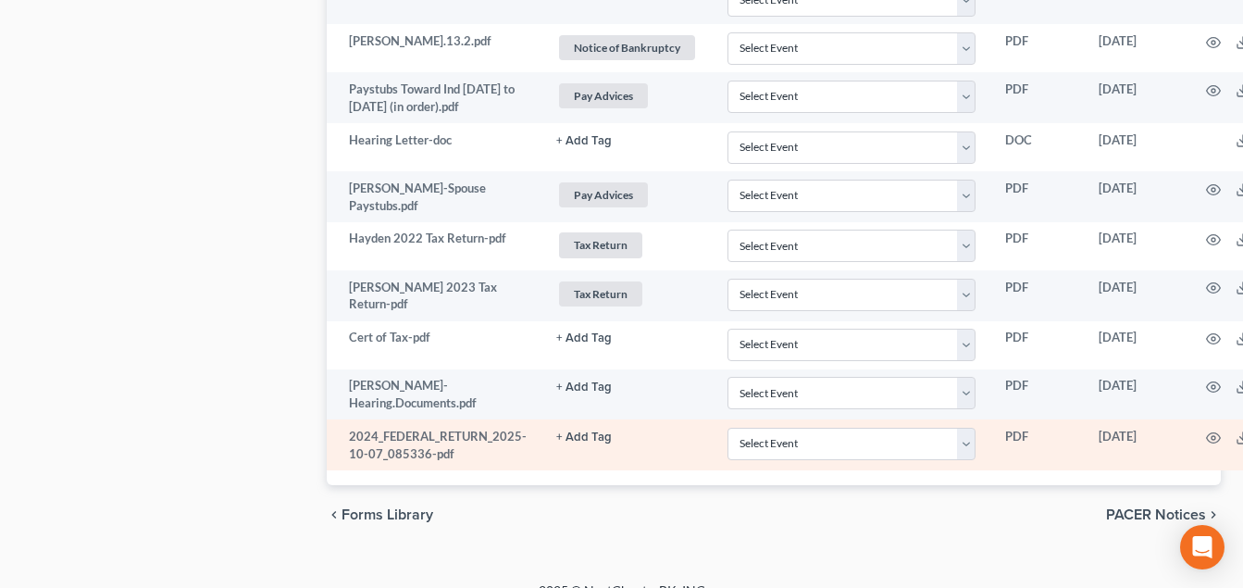
click at [568, 431] on button "+ Add Tag" at bounding box center [584, 437] width 56 height 12
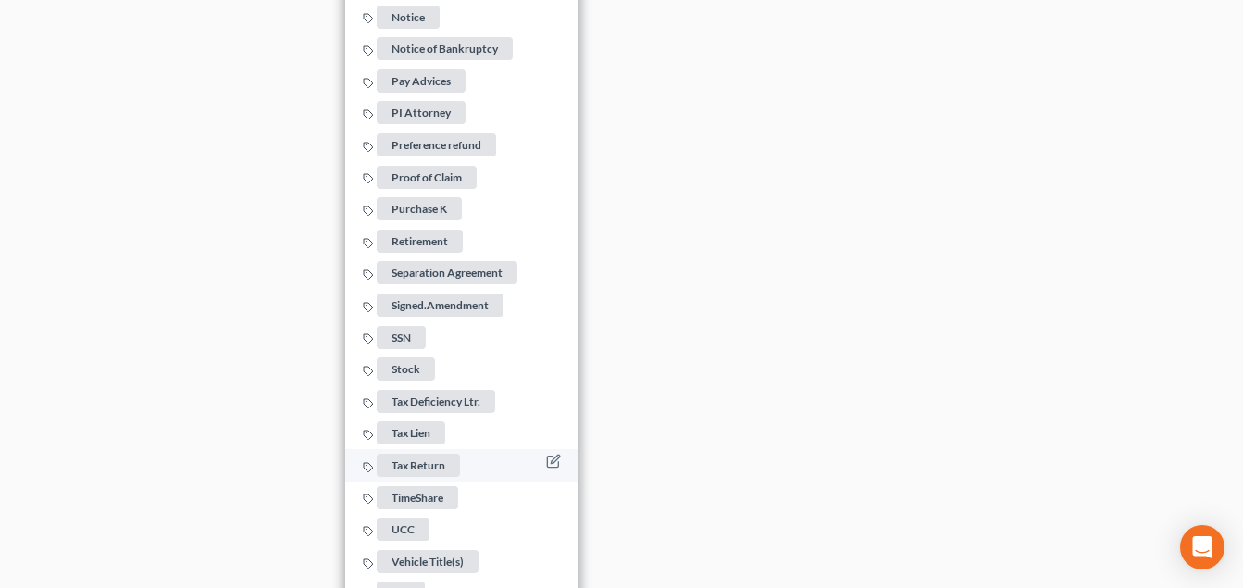
scroll to position [3039, 0]
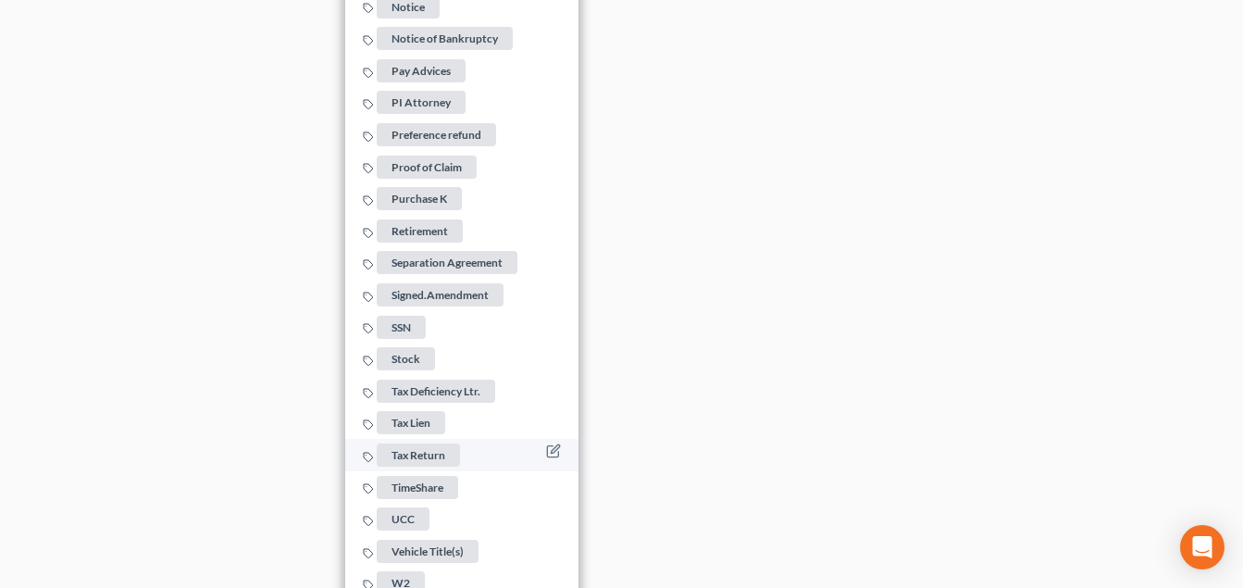
click at [418, 443] on span "Tax Return" at bounding box center [418, 454] width 83 height 23
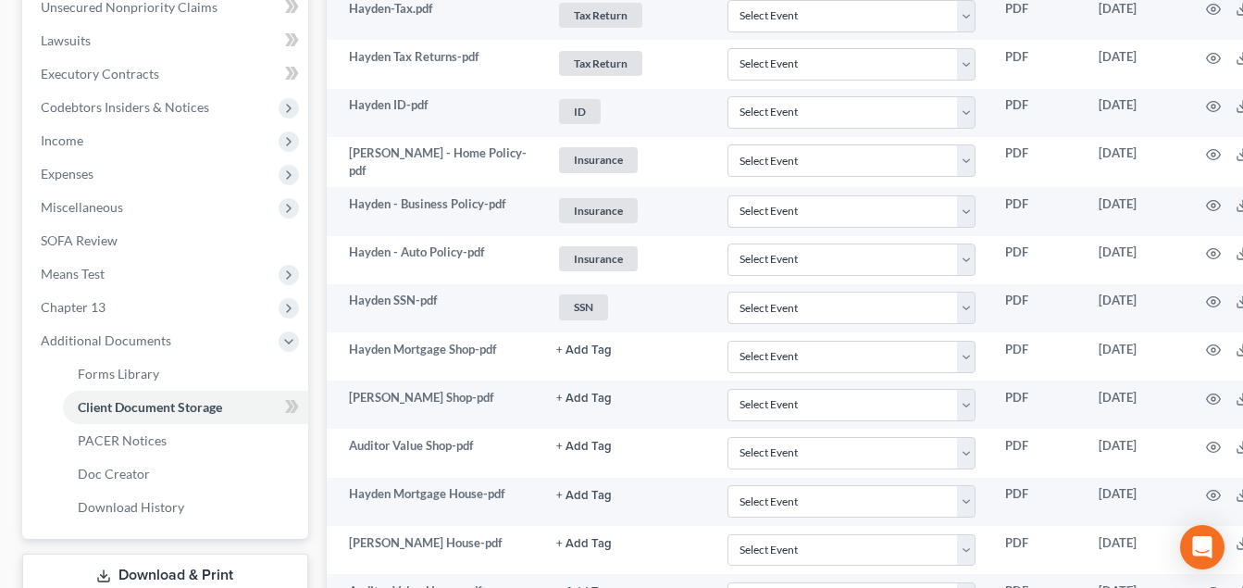
scroll to position [872, 0]
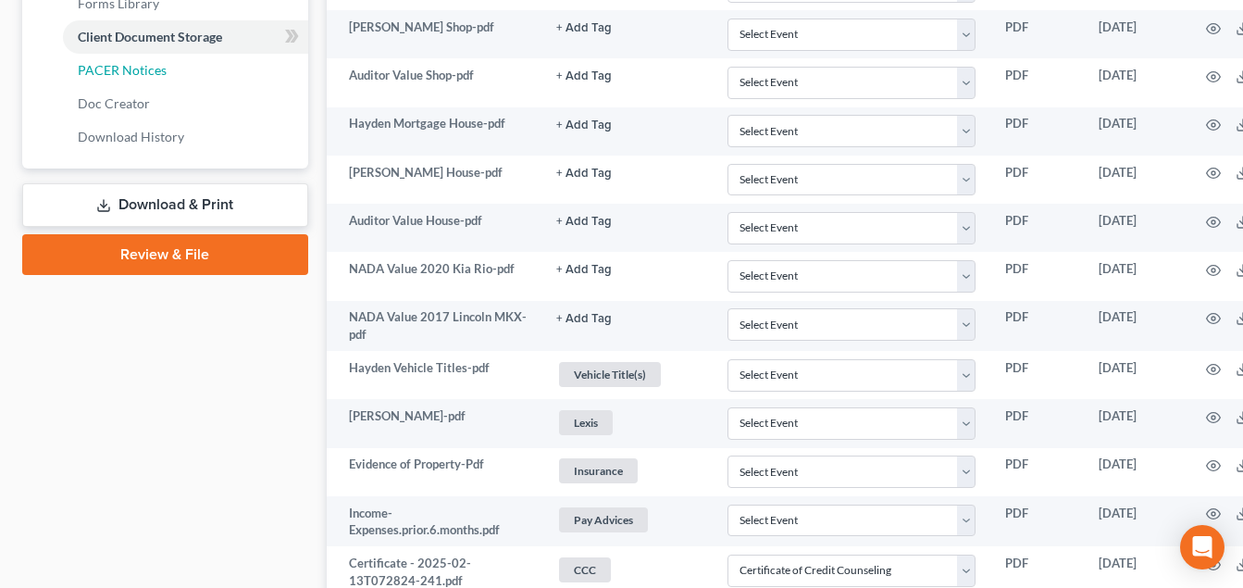
drag, startPoint x: 160, startPoint y: 69, endPoint x: 523, endPoint y: 56, distance: 363.1
click at [160, 69] on span "PACER Notices" at bounding box center [122, 70] width 89 height 16
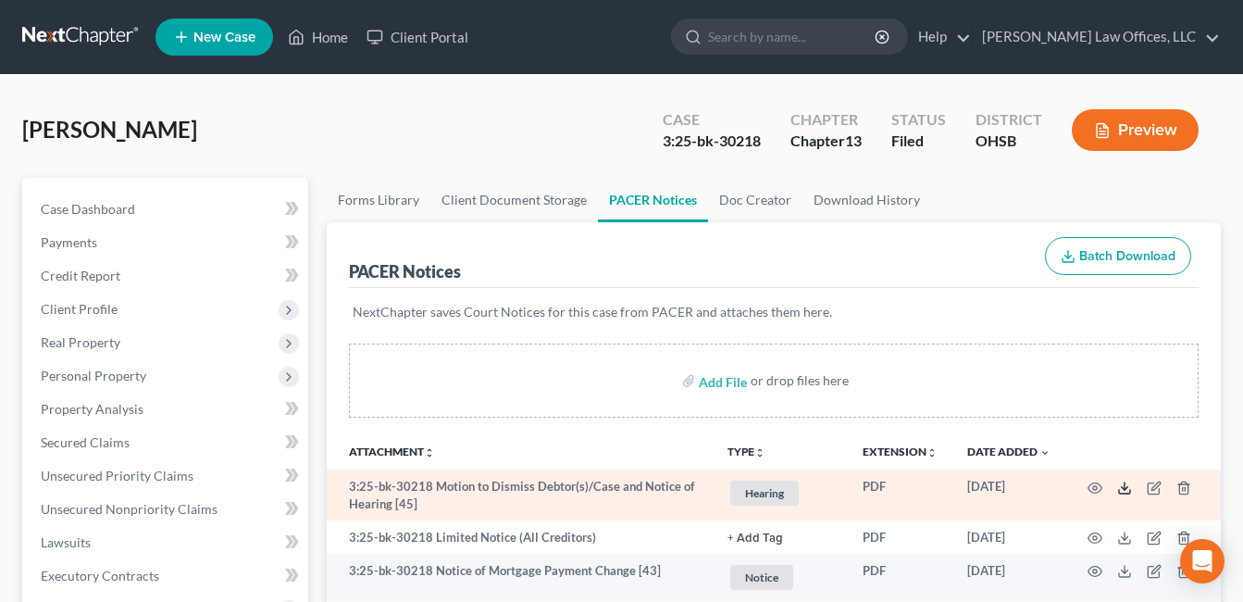
click at [1125, 490] on line at bounding box center [1125, 485] width 0 height 7
